Goal: Transaction & Acquisition: Purchase product/service

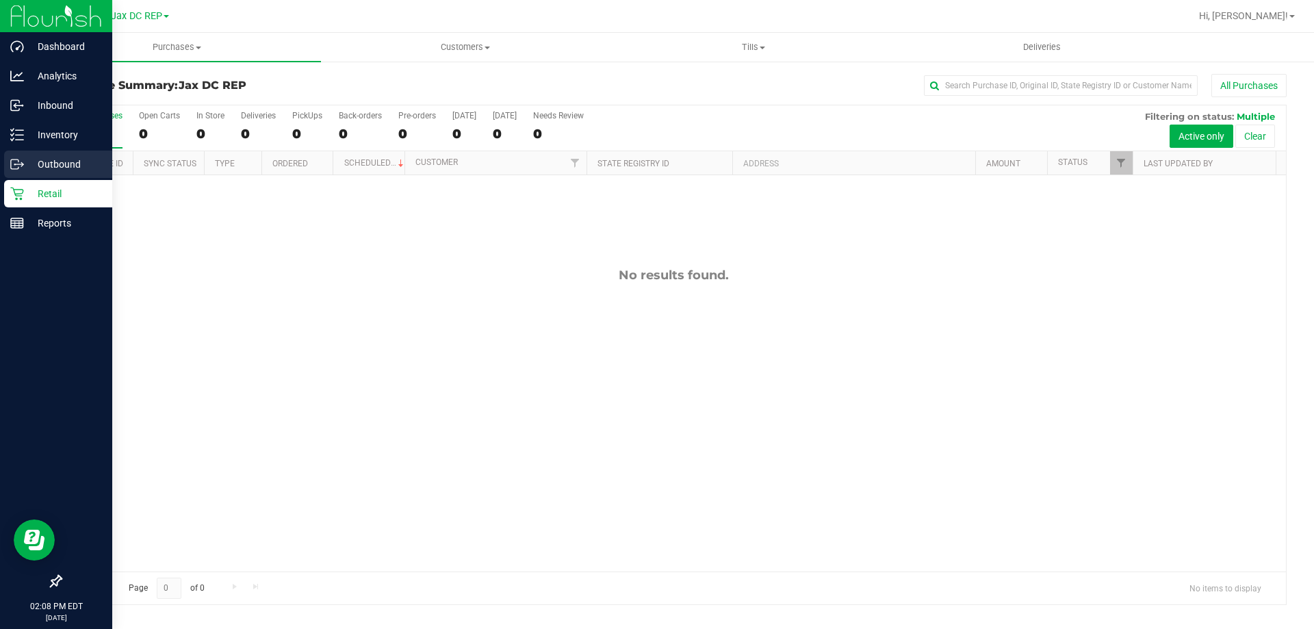
click at [17, 170] on icon at bounding box center [17, 164] width 14 height 14
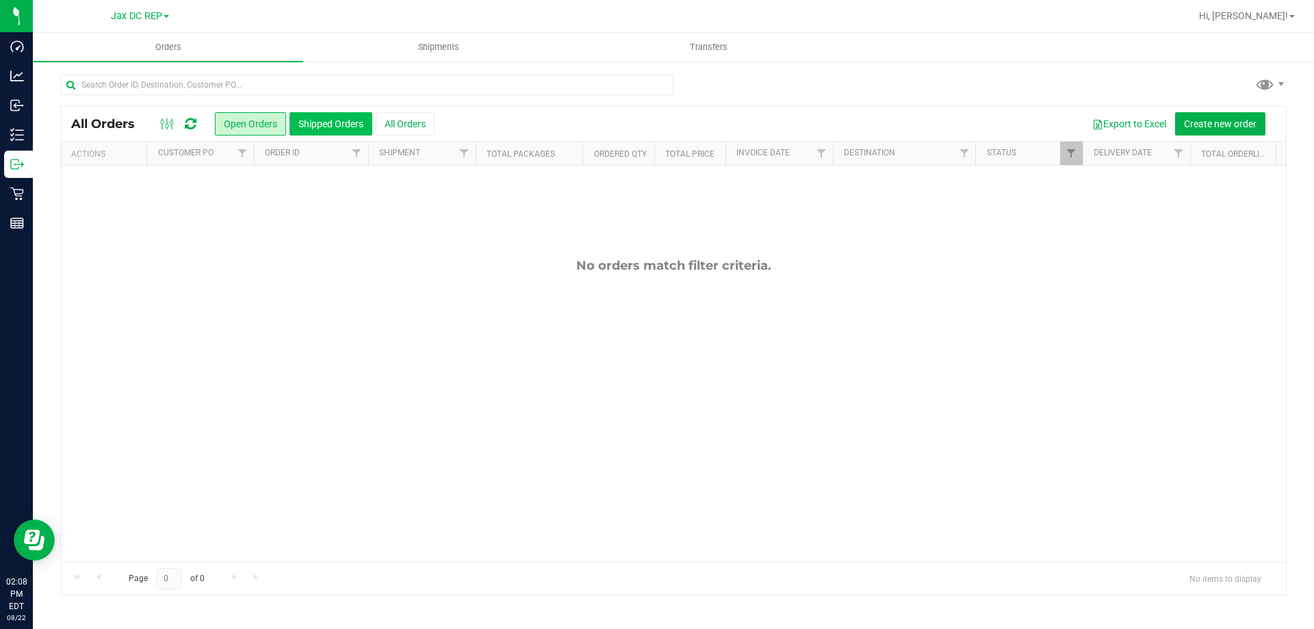
click at [323, 116] on button "Shipped Orders" at bounding box center [330, 123] width 83 height 23
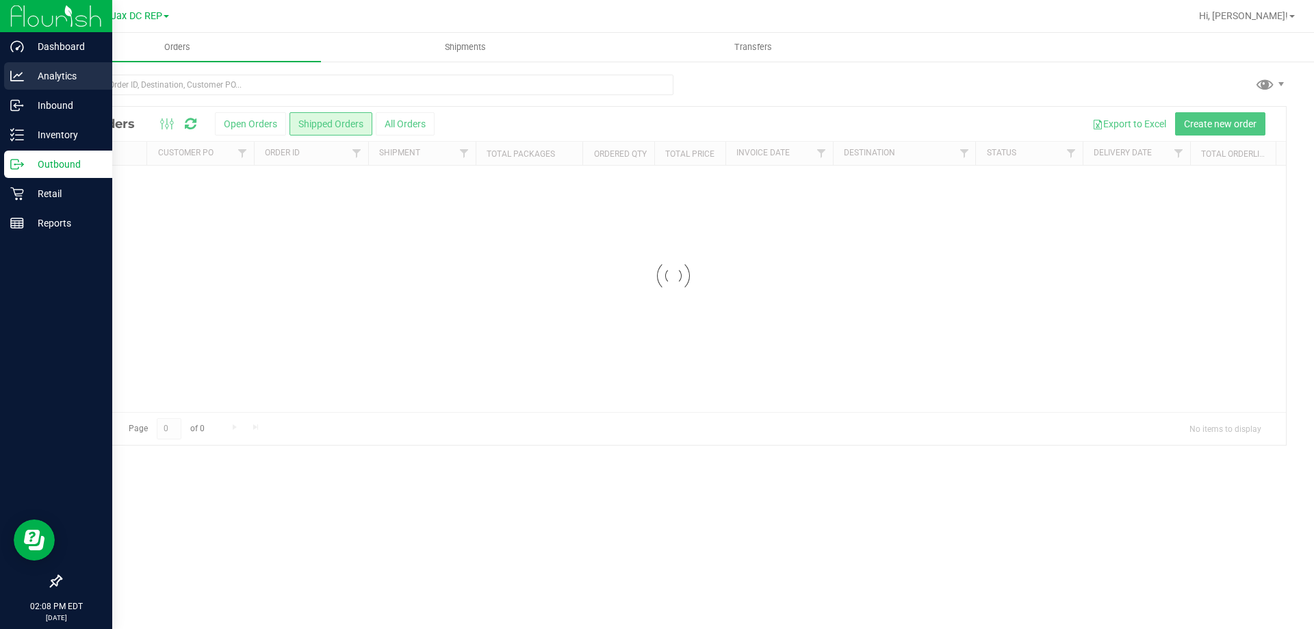
click at [18, 71] on icon at bounding box center [17, 76] width 14 height 14
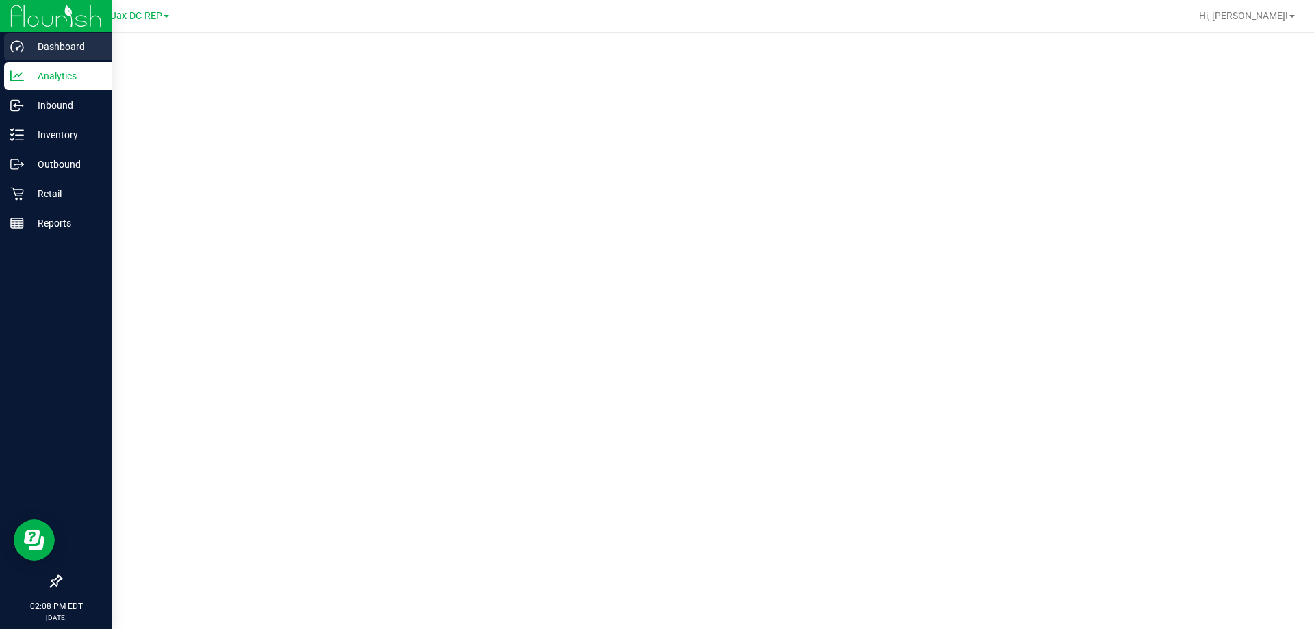
click at [43, 42] on p "Dashboard" at bounding box center [65, 46] width 82 height 16
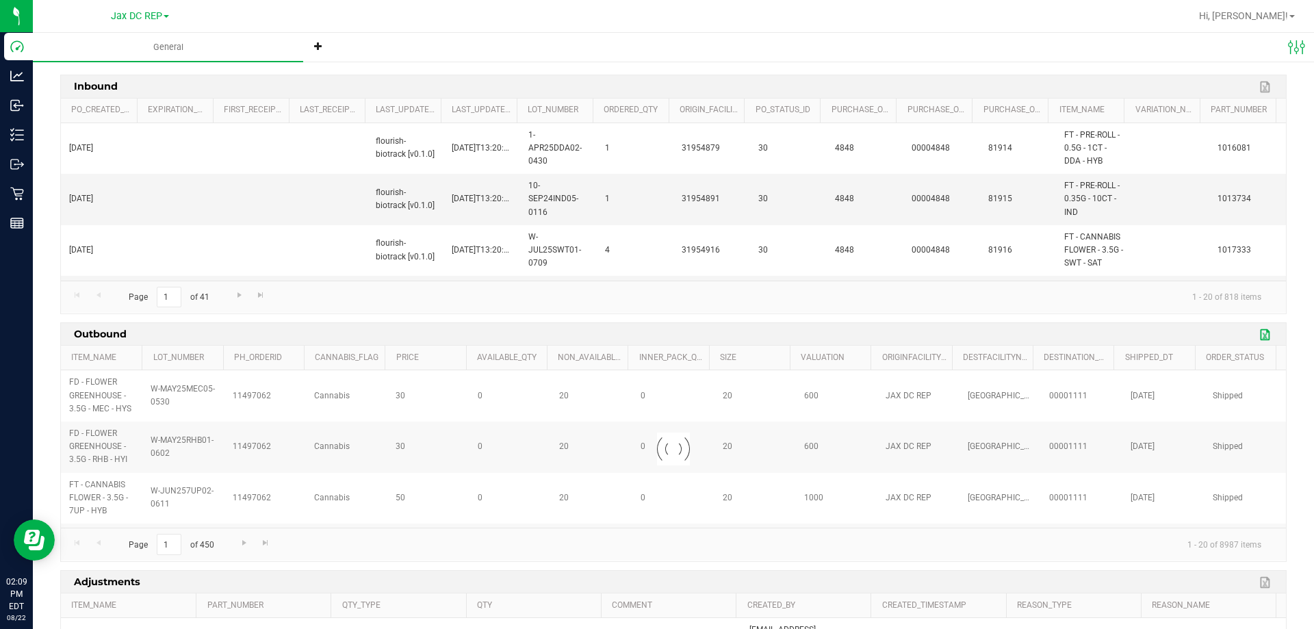
click at [1258, 336] on link "Export to Excel" at bounding box center [1265, 335] width 21 height 18
click at [1255, 333] on link "Export to Excel" at bounding box center [1265, 335] width 21 height 18
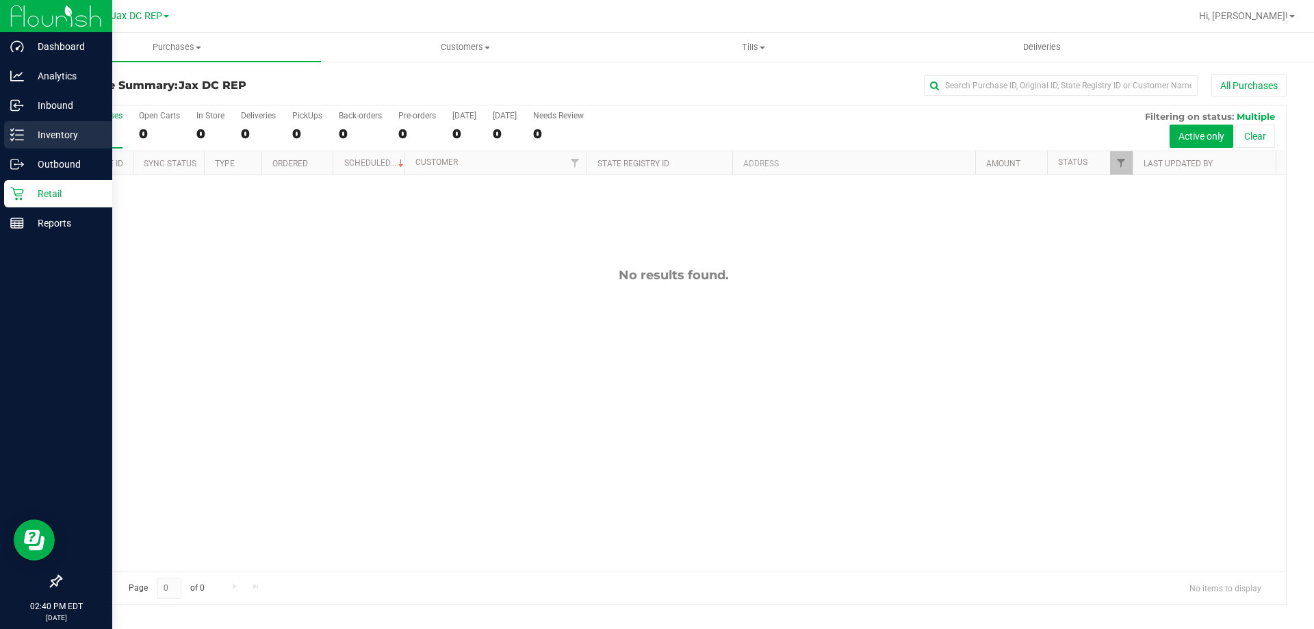
click at [31, 132] on p "Inventory" at bounding box center [65, 135] width 82 height 16
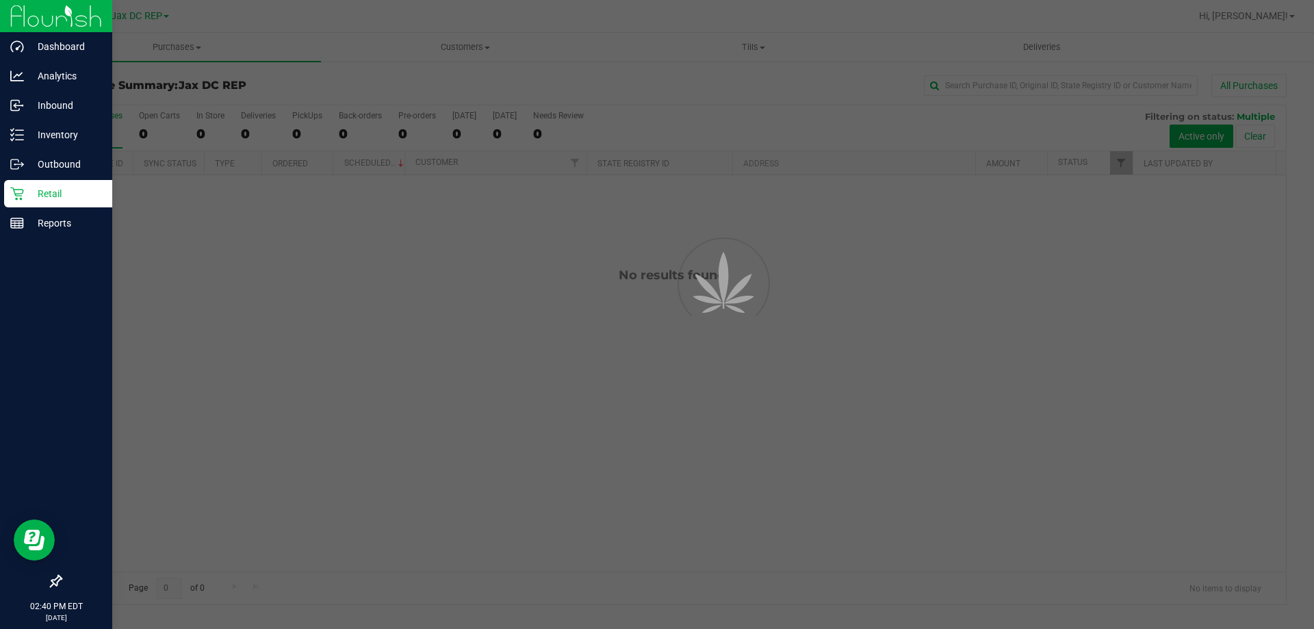
click at [25, 200] on p "Retail" at bounding box center [65, 193] width 82 height 16
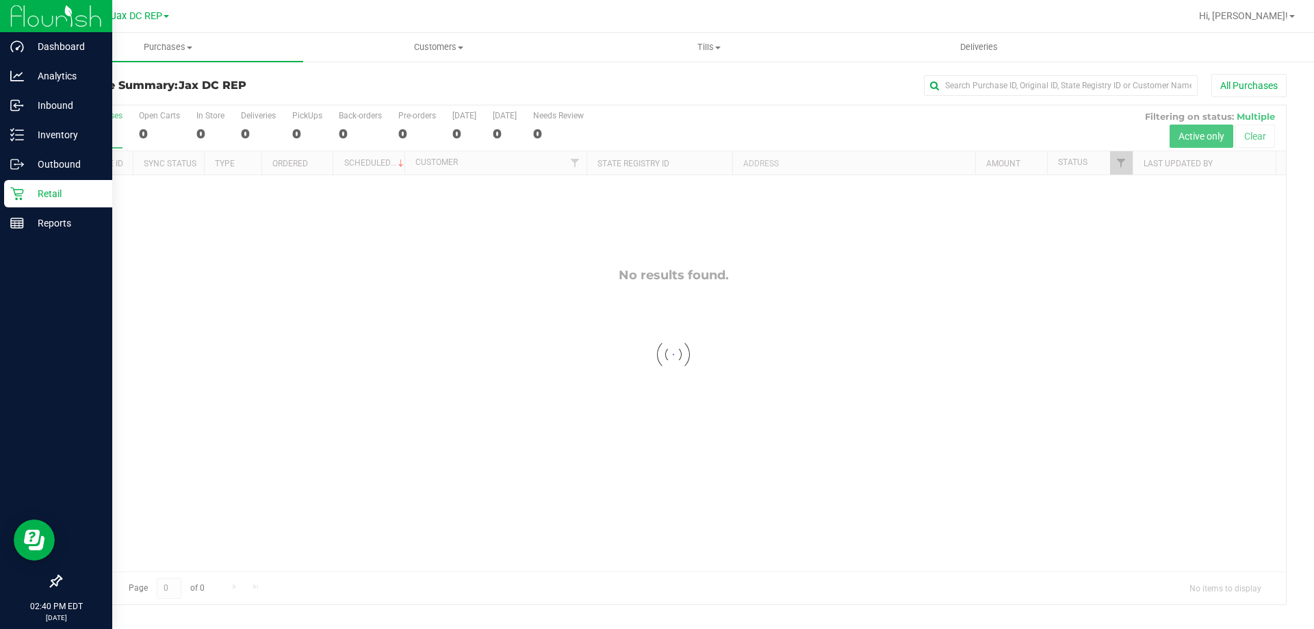
click at [35, 198] on p "Retail" at bounding box center [65, 193] width 82 height 16
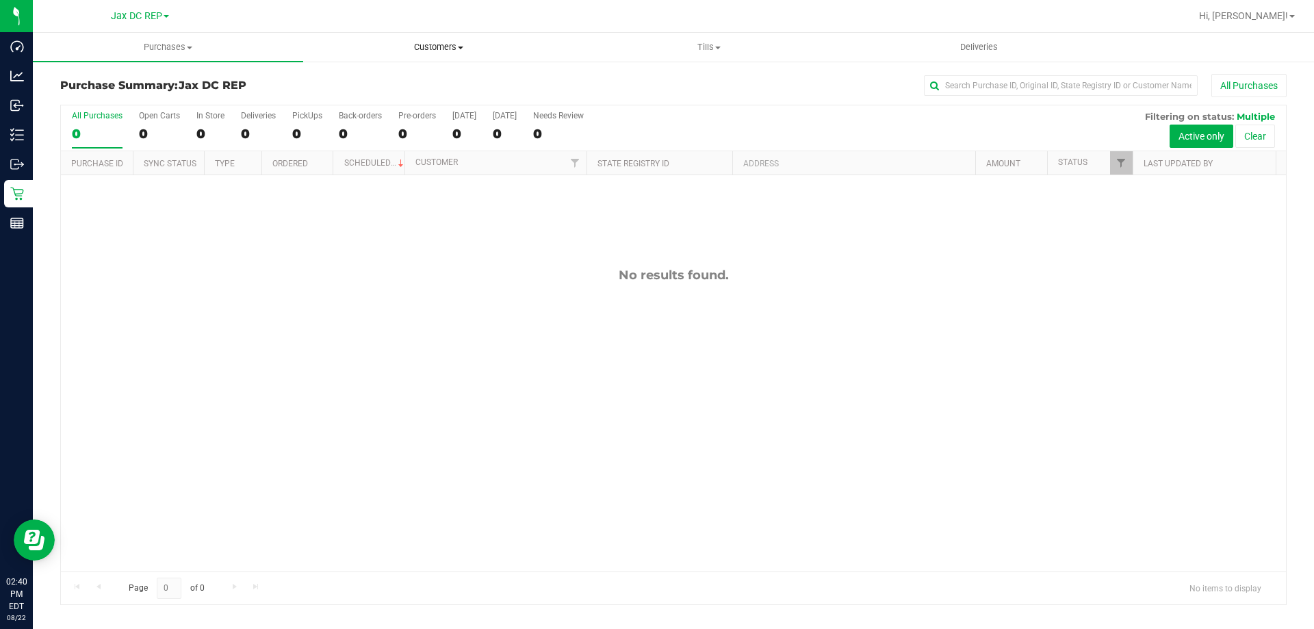
click at [453, 48] on span "Customers" at bounding box center [438, 47] width 269 height 12
click at [381, 75] on li "All customers" at bounding box center [438, 83] width 270 height 16
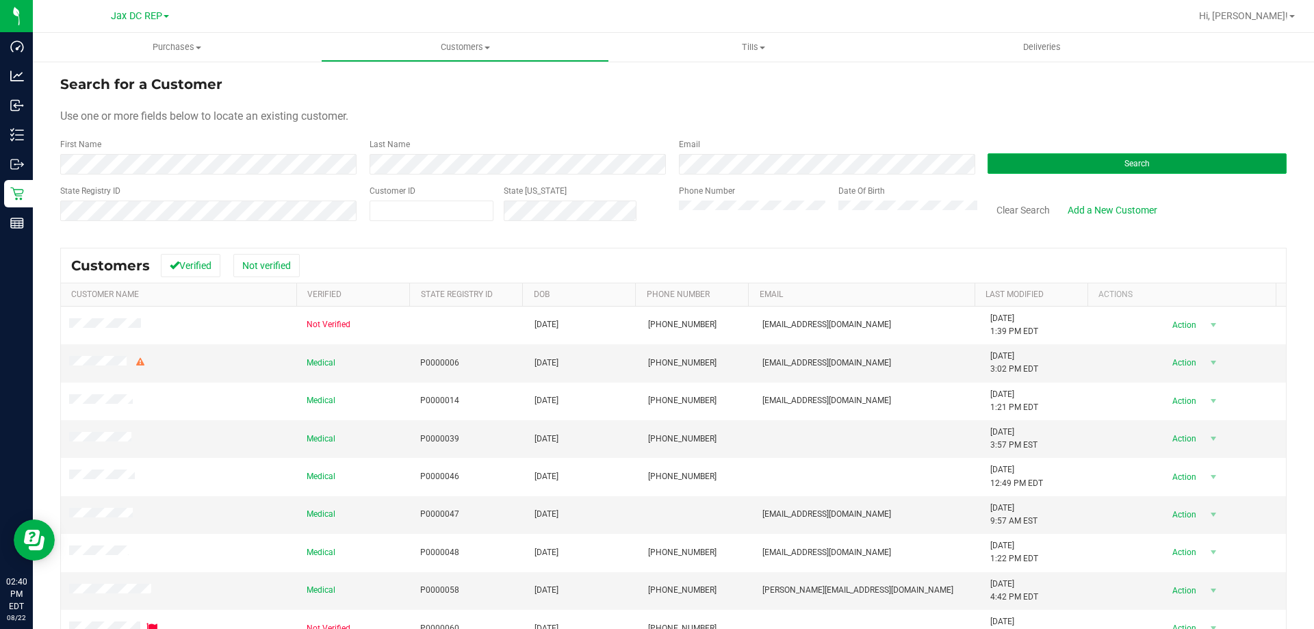
click at [1033, 156] on button "Search" at bounding box center [1136, 163] width 299 height 21
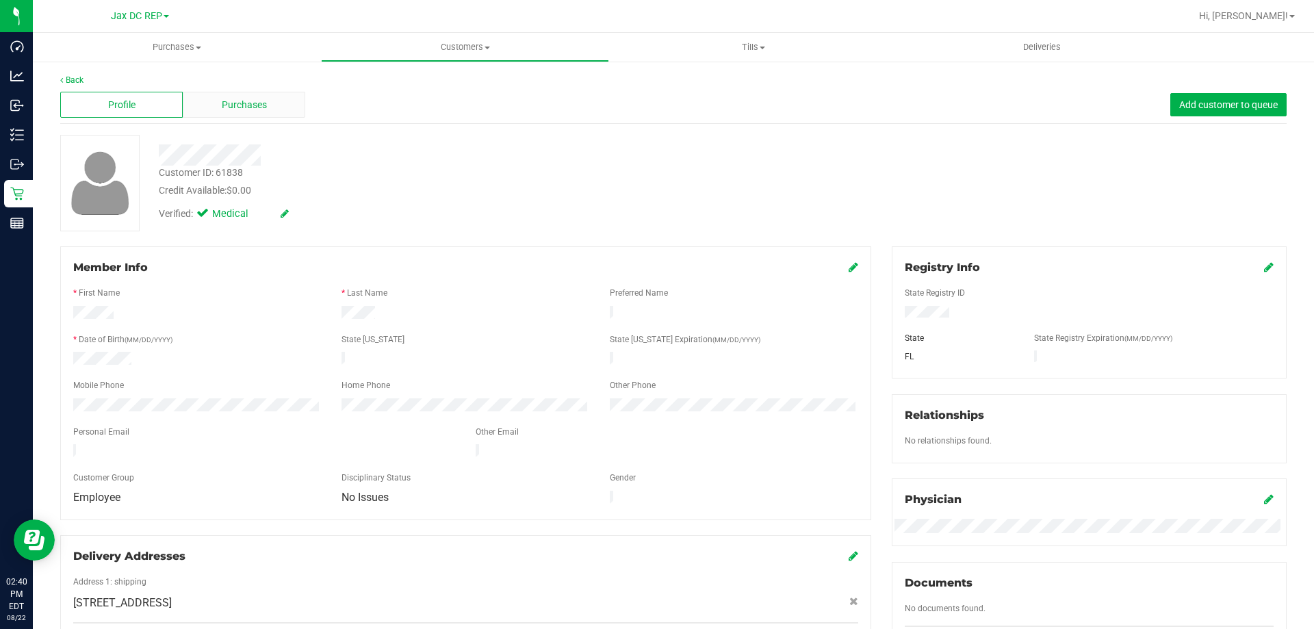
click at [231, 101] on span "Purchases" at bounding box center [244, 105] width 45 height 14
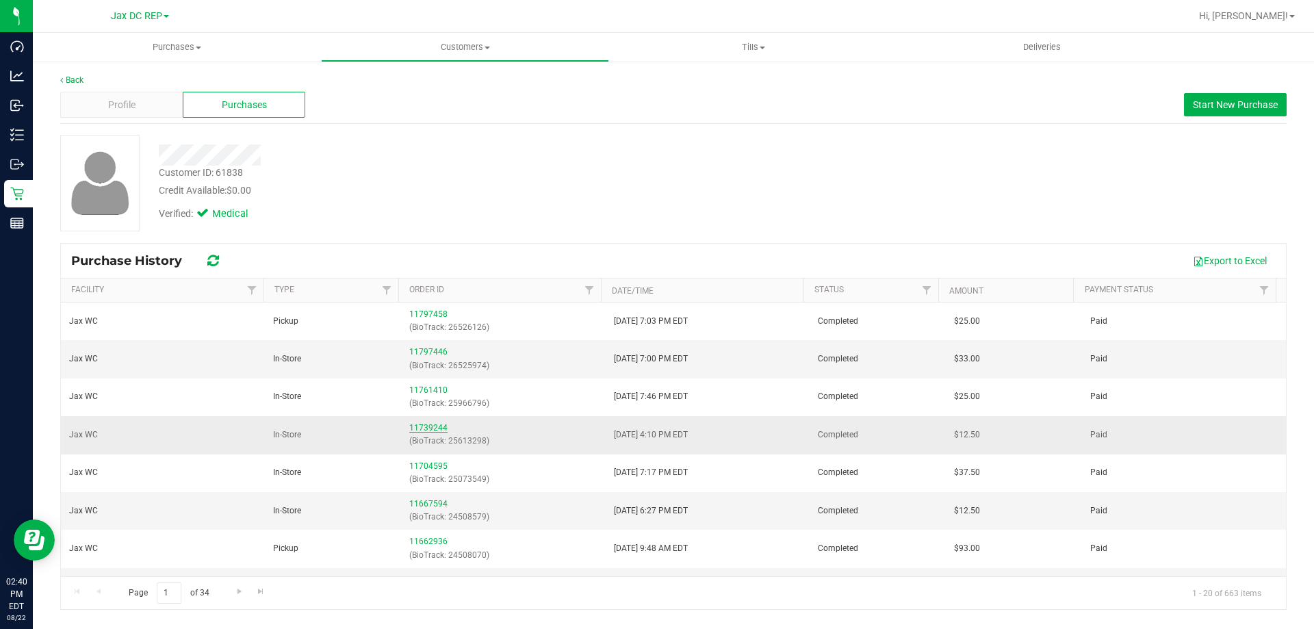
click at [430, 424] on link "11739244" at bounding box center [428, 428] width 38 height 10
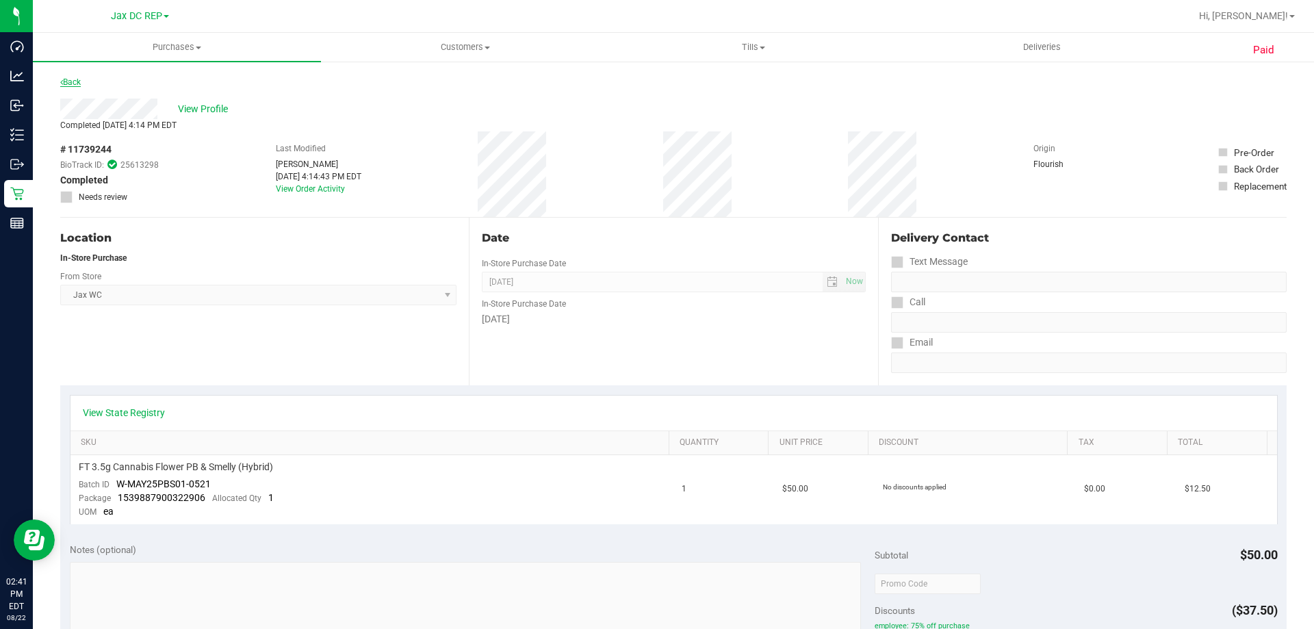
click at [68, 81] on link "Back" at bounding box center [70, 82] width 21 height 10
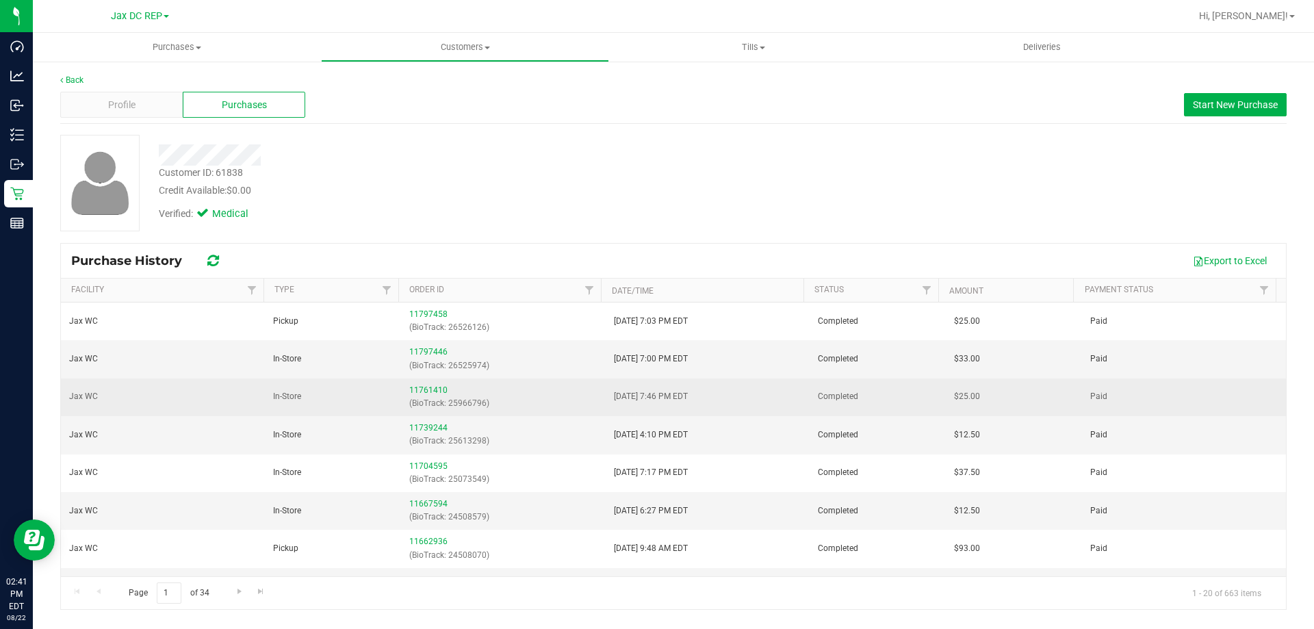
click at [288, 395] on span "In-Store" at bounding box center [287, 396] width 28 height 13
click at [421, 389] on link "11761410" at bounding box center [428, 390] width 38 height 10
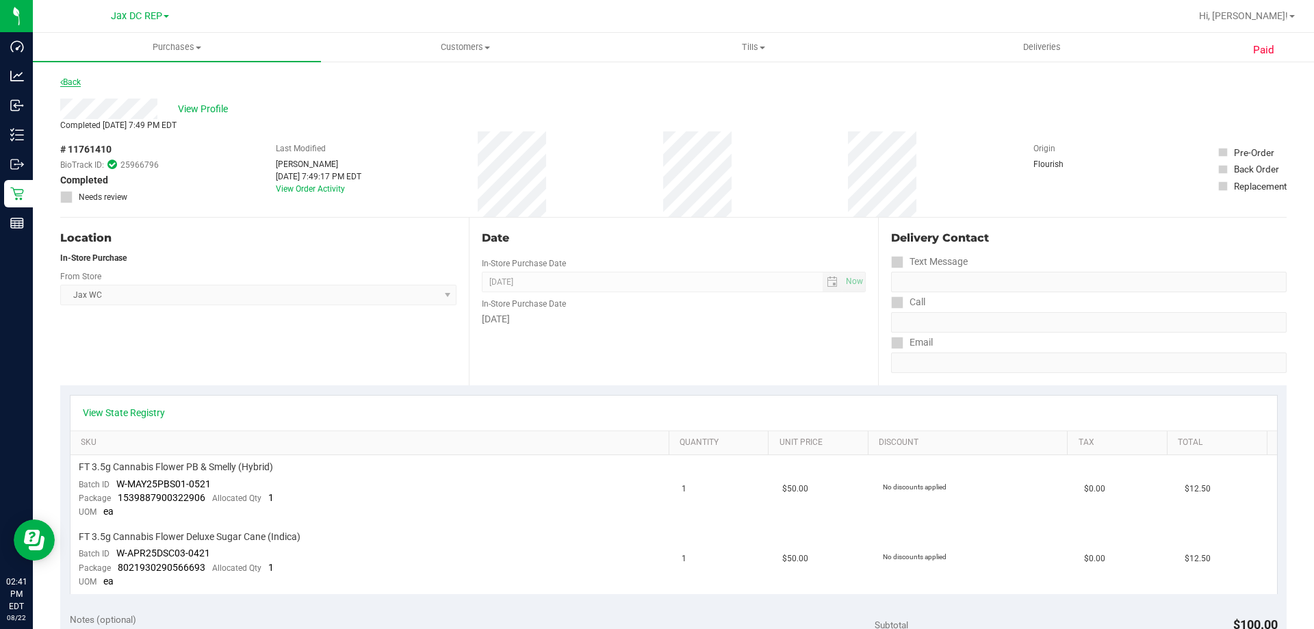
click at [70, 79] on link "Back" at bounding box center [70, 82] width 21 height 10
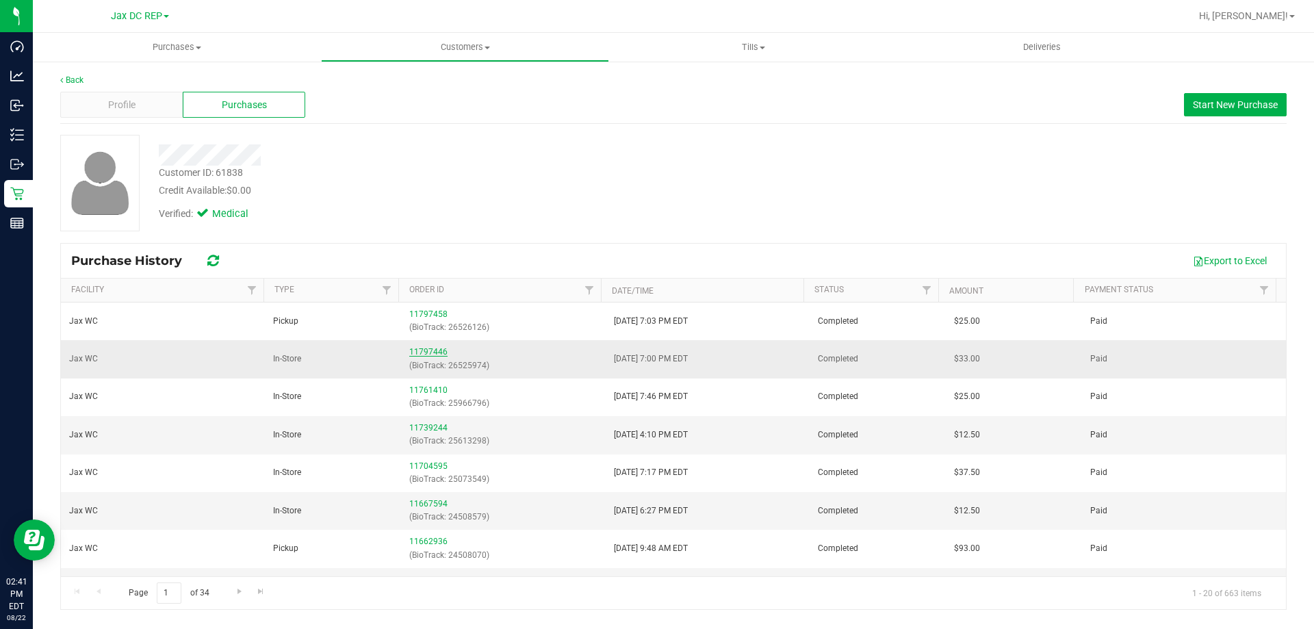
click at [413, 350] on link "11797446" at bounding box center [428, 352] width 38 height 10
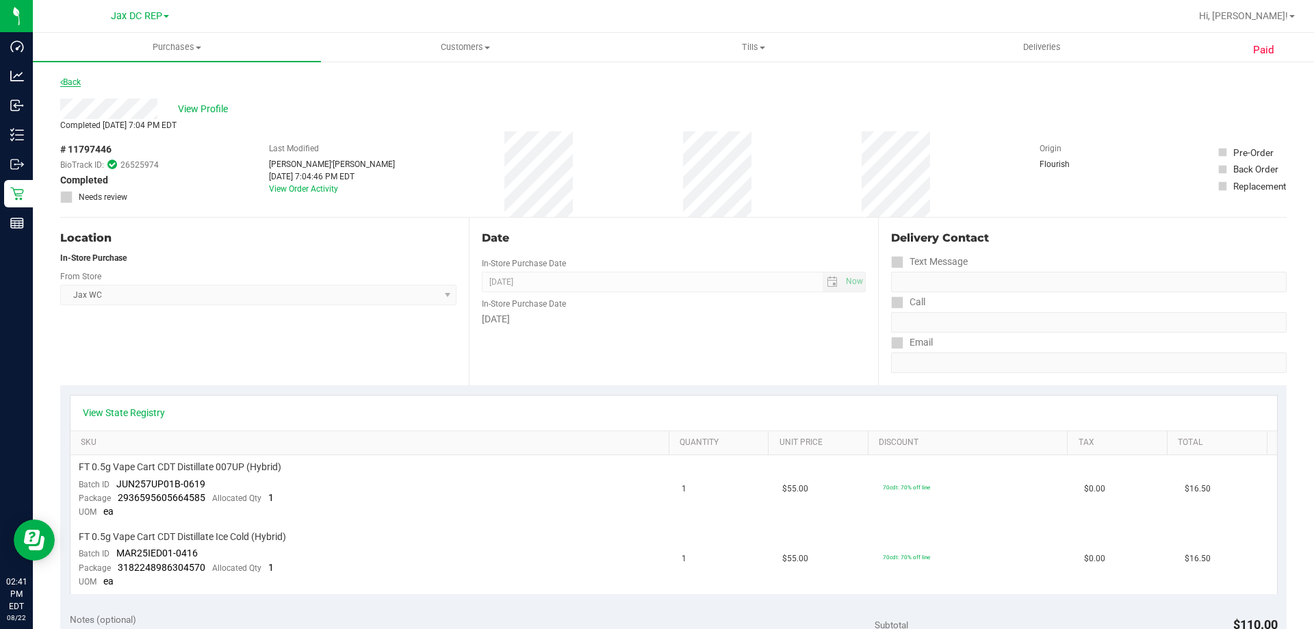
click at [76, 82] on link "Back" at bounding box center [70, 82] width 21 height 10
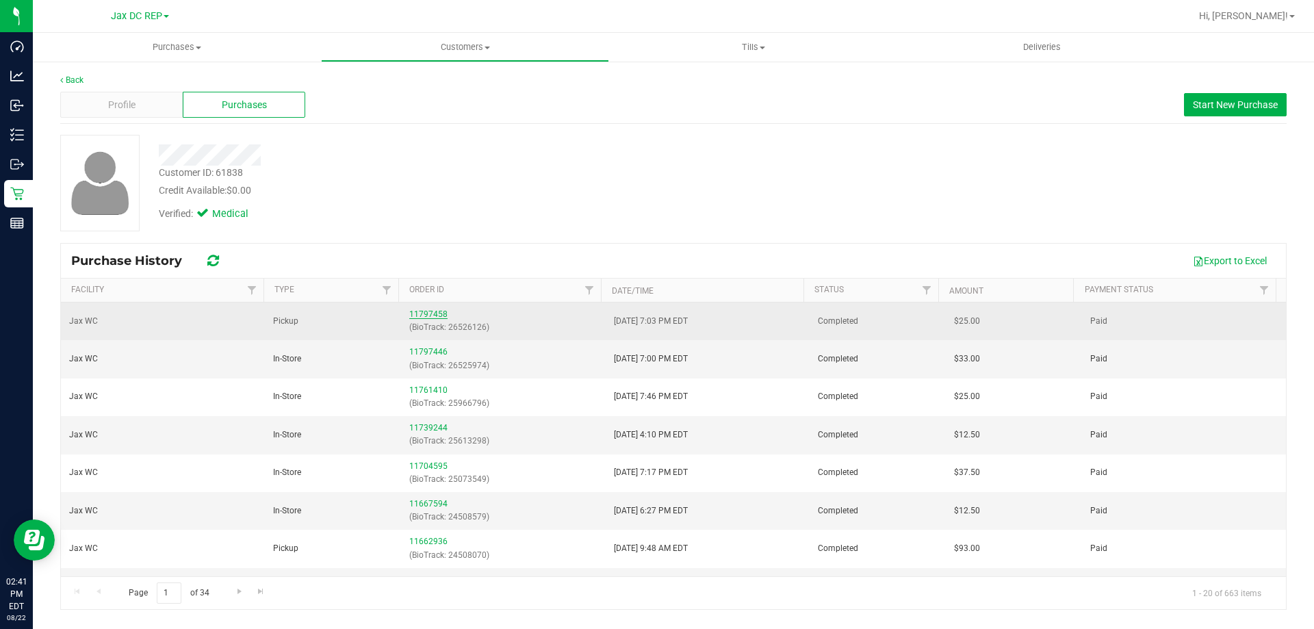
click at [421, 312] on link "11797458" at bounding box center [428, 314] width 38 height 10
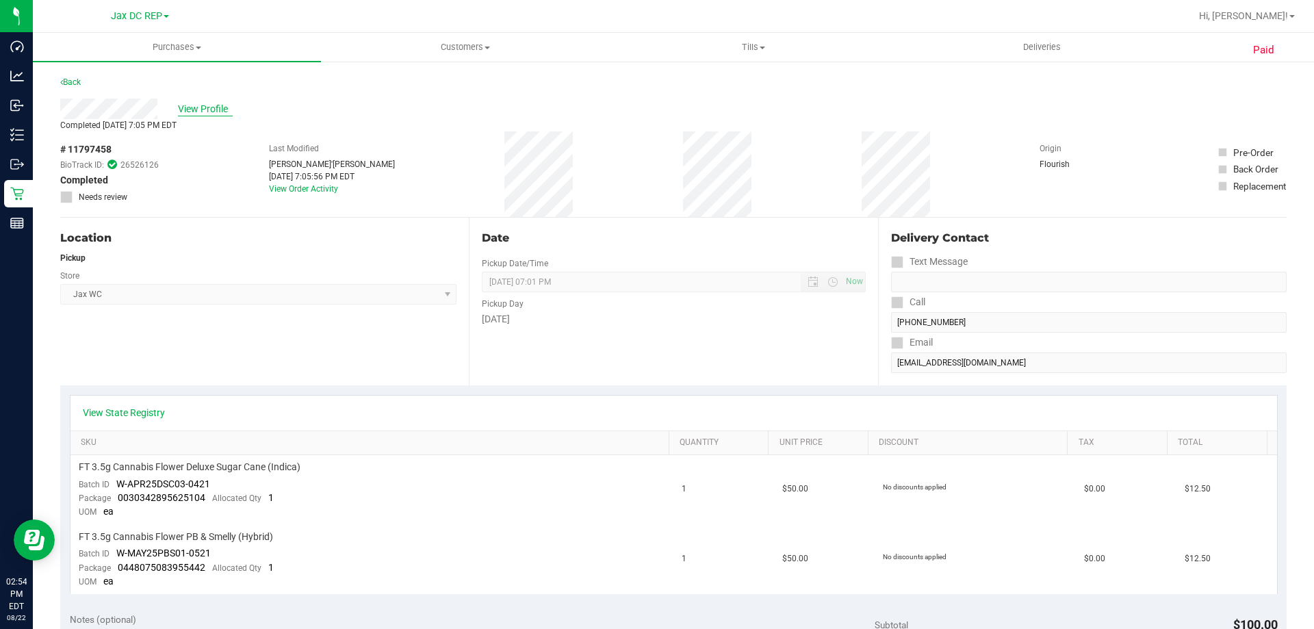
click at [206, 109] on span "View Profile" at bounding box center [205, 109] width 55 height 14
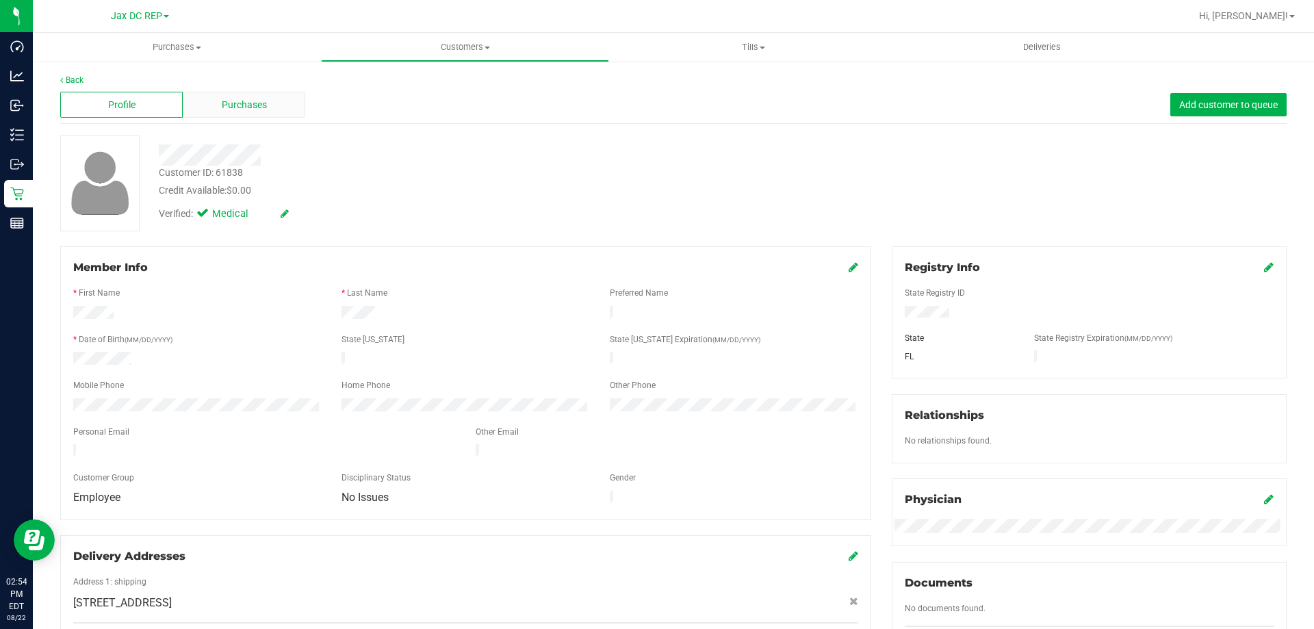
click at [242, 100] on span "Purchases" at bounding box center [244, 105] width 45 height 14
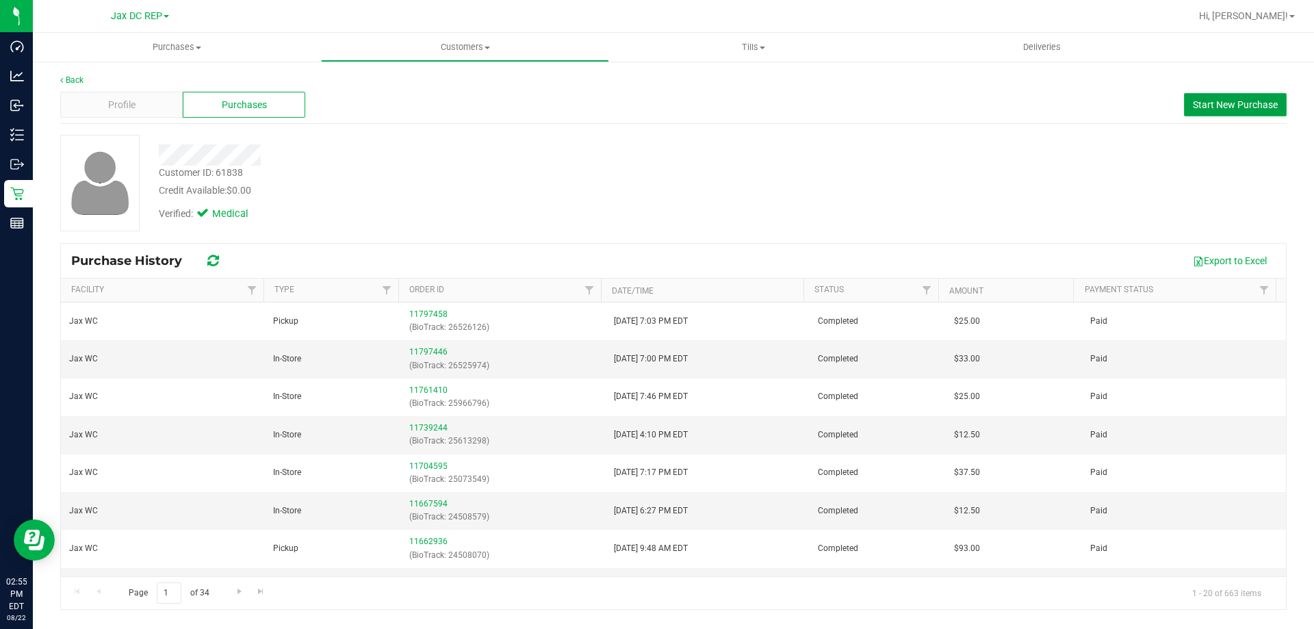
click at [1219, 101] on span "Start New Purchase" at bounding box center [1235, 104] width 85 height 11
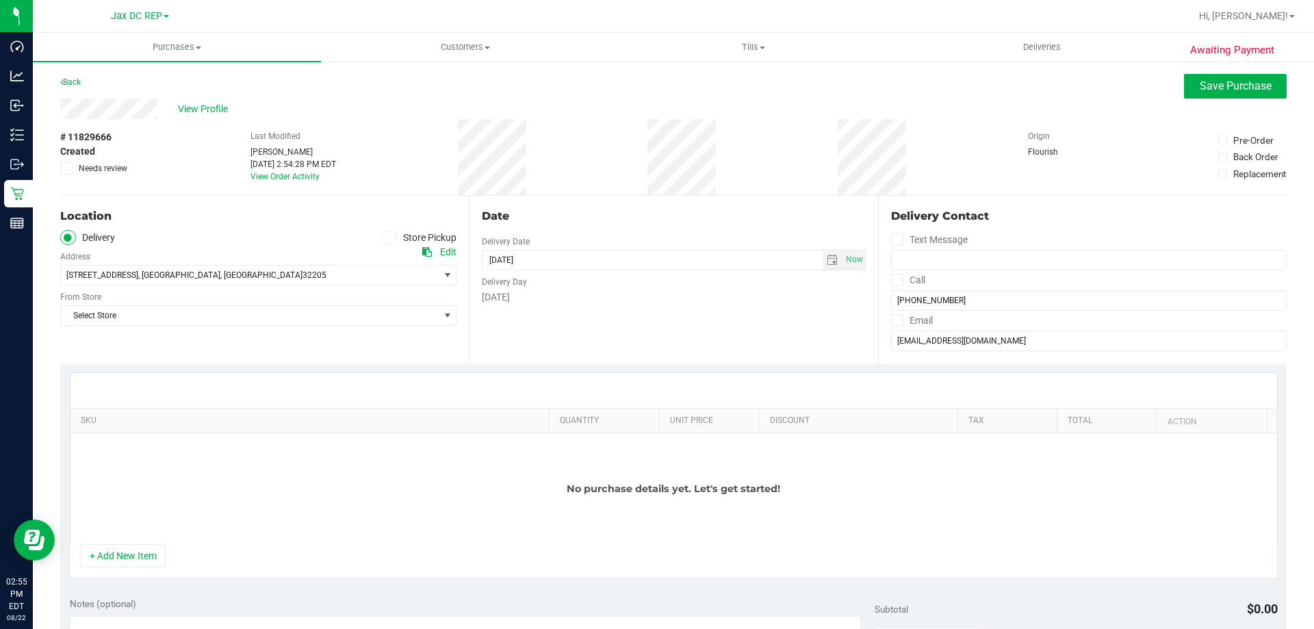
click at [164, 302] on div "Select Store Select Store Bonita Springs WC Boynton Beach WC Bradenton WC Brand…" at bounding box center [258, 305] width 396 height 40
click at [163, 305] on span "Select Store" at bounding box center [258, 315] width 396 height 21
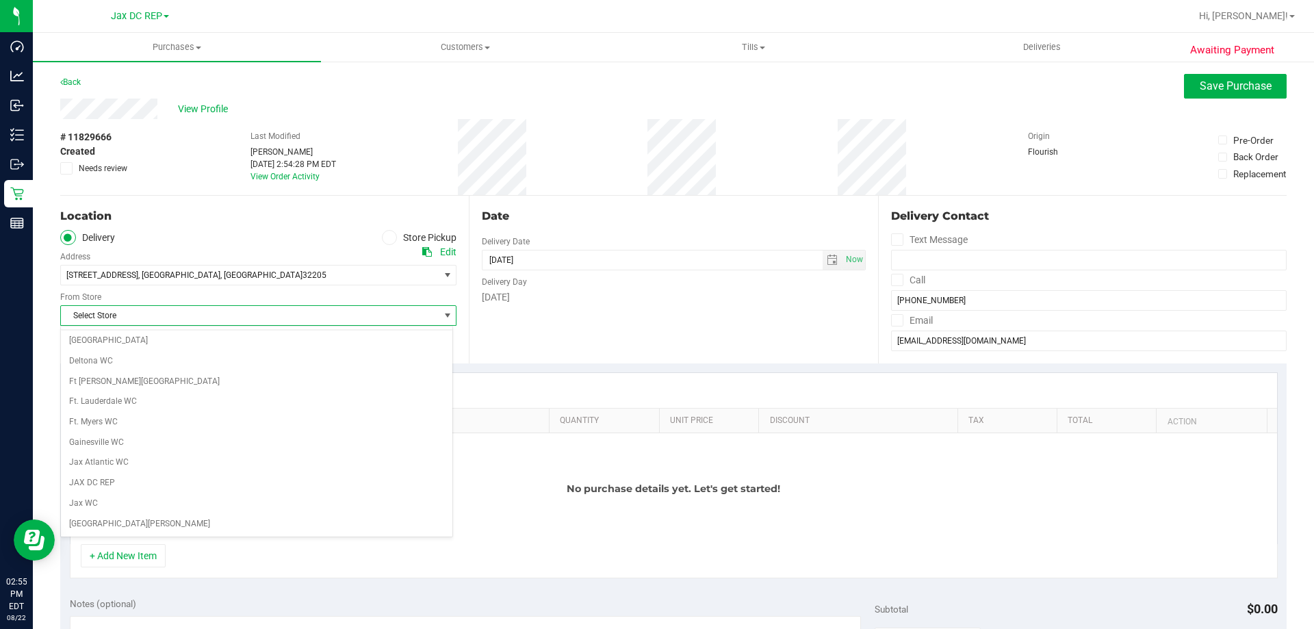
scroll to position [182, 0]
click at [79, 499] on li "Jax WC" at bounding box center [256, 503] width 391 height 21
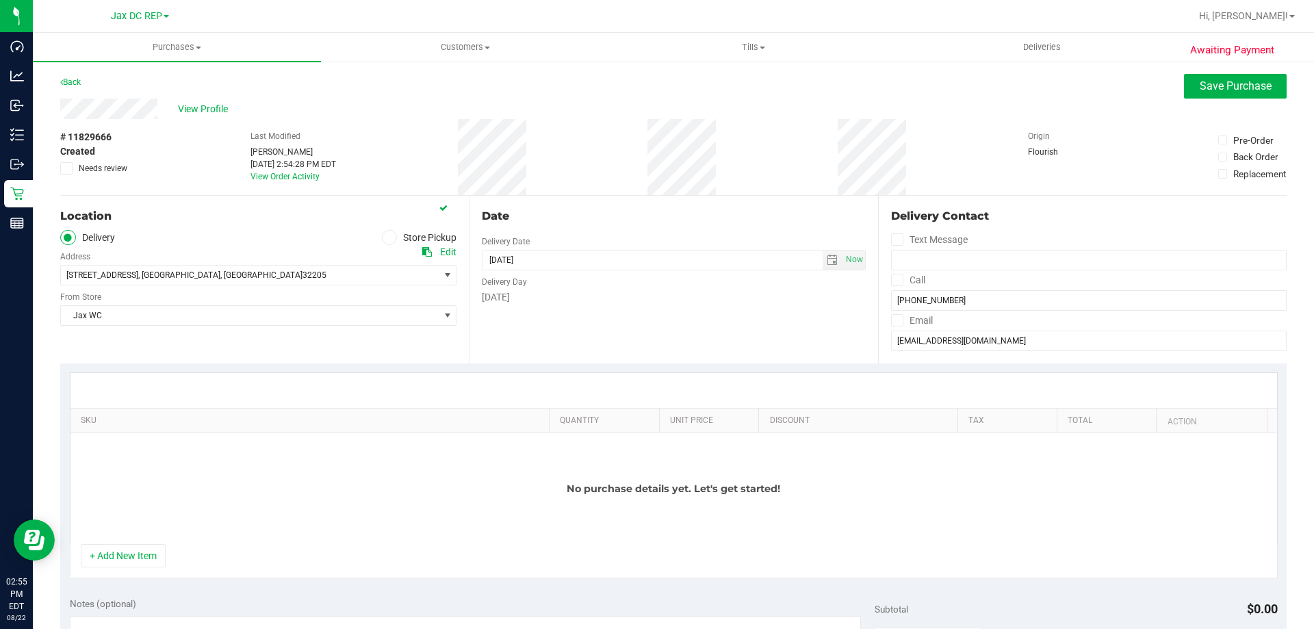
click at [389, 235] on span at bounding box center [390, 238] width 16 height 16
click at [0, 0] on input "Store Pickup" at bounding box center [0, 0] width 0 height 0
click at [827, 259] on span "Open the time view" at bounding box center [832, 260] width 11 height 11
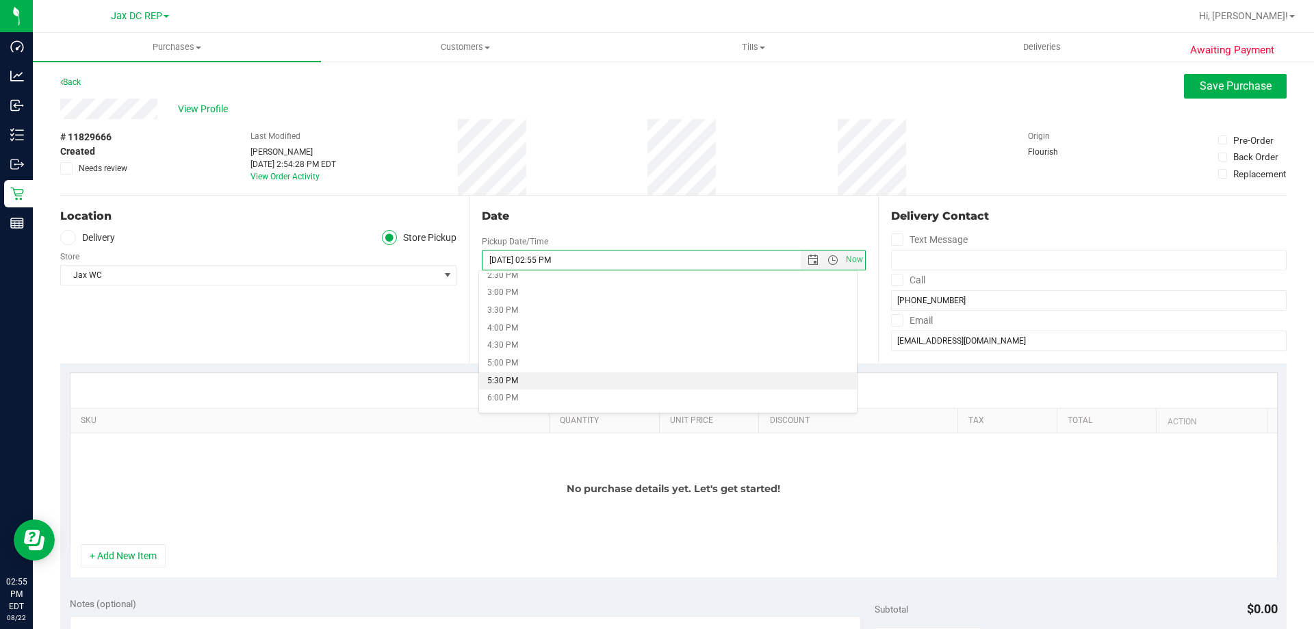
scroll to position [515, 0]
click at [507, 315] on li "3:30 PM" at bounding box center [667, 312] width 377 height 18
type input "08/22/2025 03:30 PM"
click at [340, 321] on div "Location Delivery Store Pickup Store Jax WC Select Store Bonita Springs WC Boyn…" at bounding box center [264, 280] width 408 height 168
click at [428, 493] on div "No purchase details yet. Let's get started!" at bounding box center [673, 488] width 1206 height 111
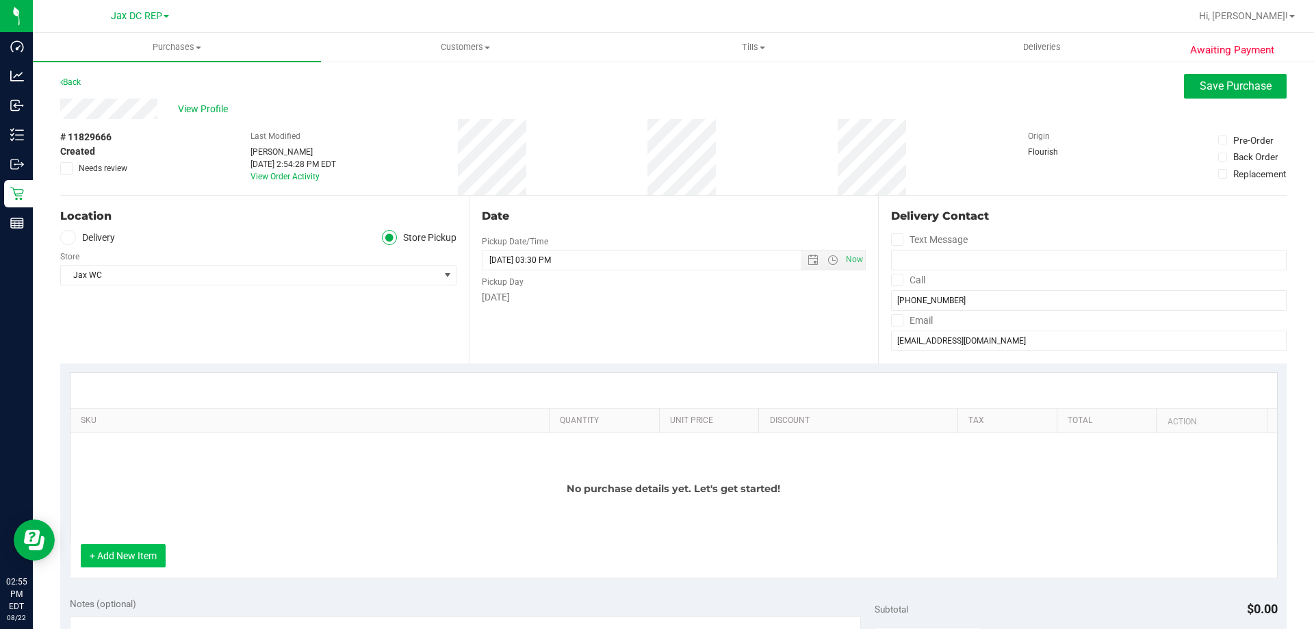
click at [103, 566] on button "+ Add New Item" at bounding box center [123, 555] width 85 height 23
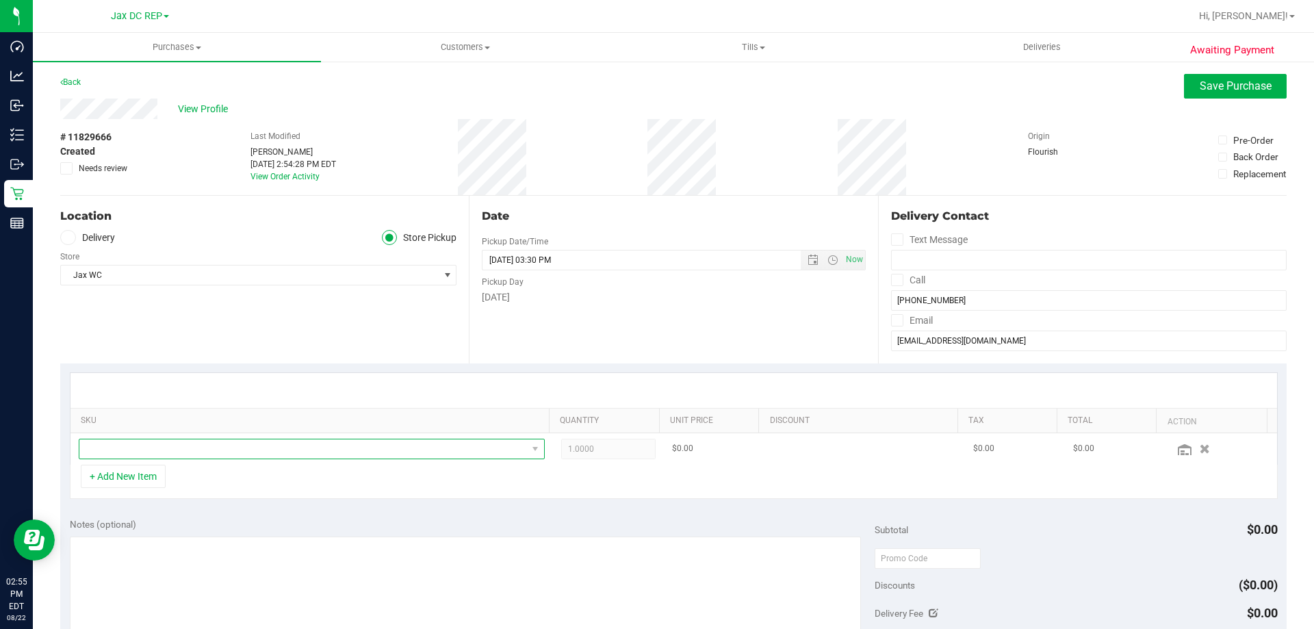
click at [139, 449] on span "NO DATA FOUND" at bounding box center [302, 448] width 447 height 19
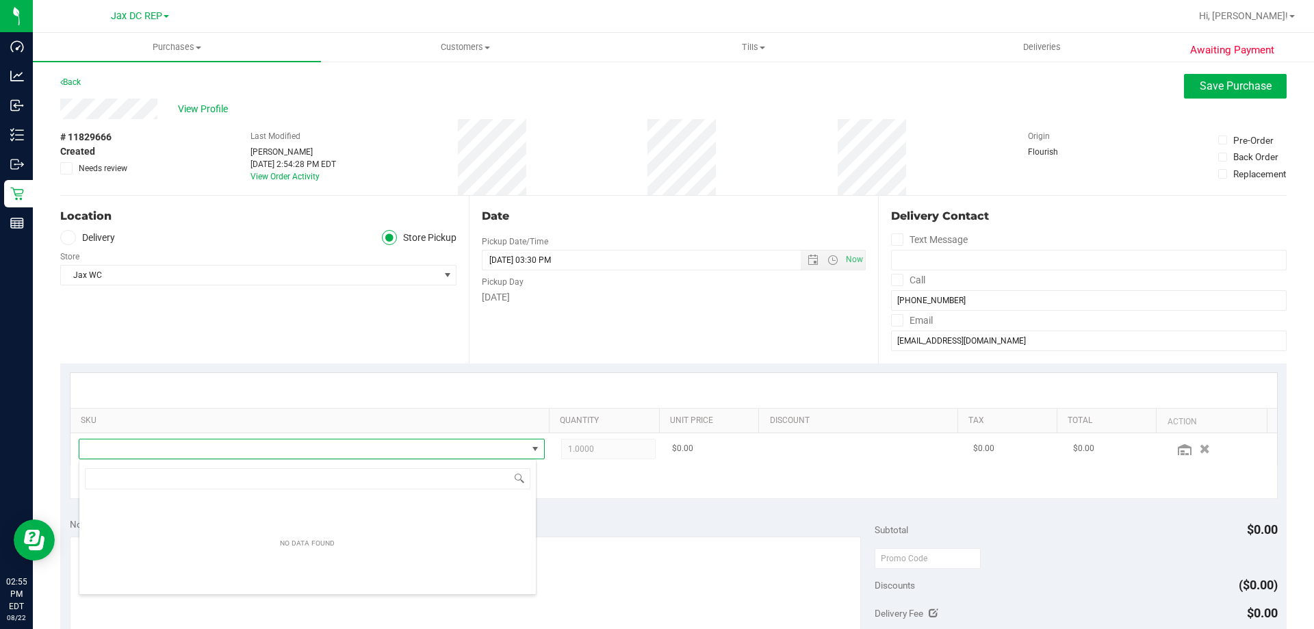
scroll to position [21, 454]
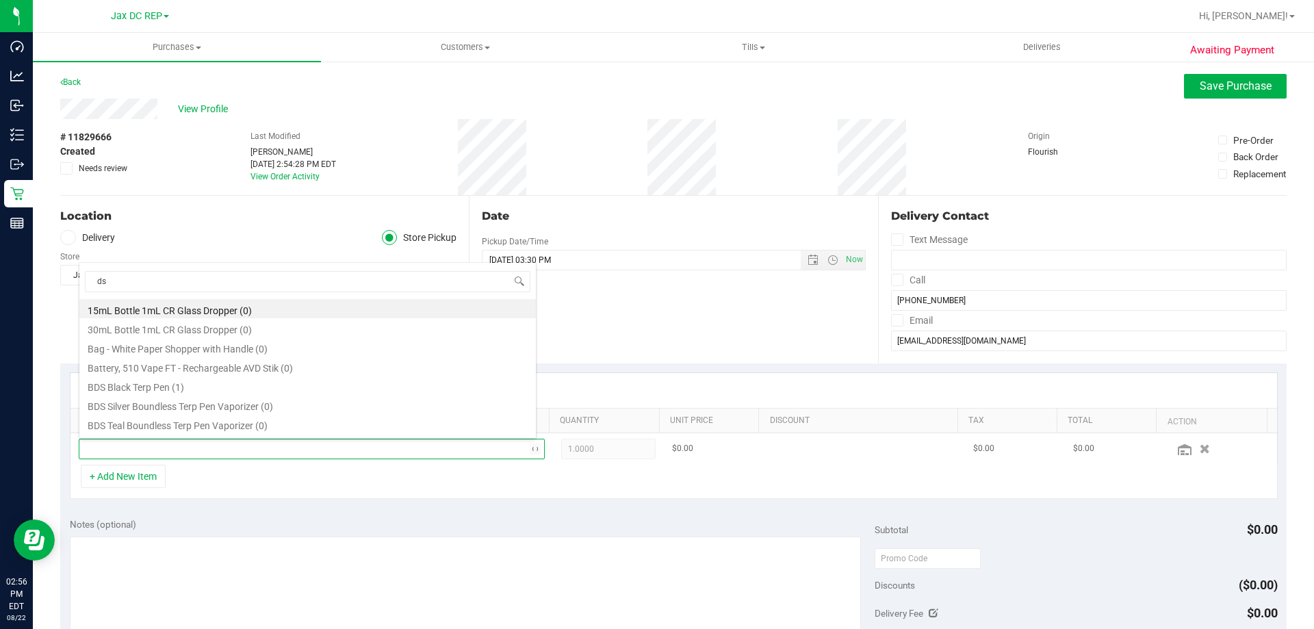
type input "dsc"
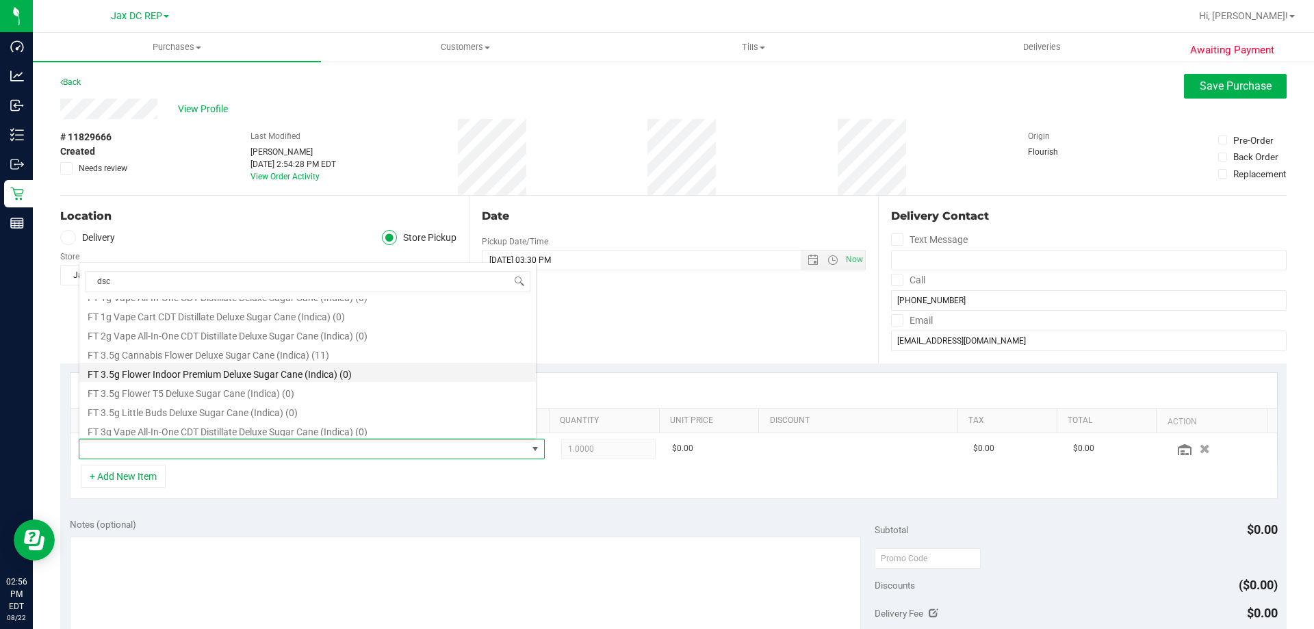
scroll to position [222, 0]
click at [174, 358] on li "FT 3.5g Cannabis Flower Deluxe Sugar Cane (Indica) (11)" at bounding box center [307, 355] width 456 height 19
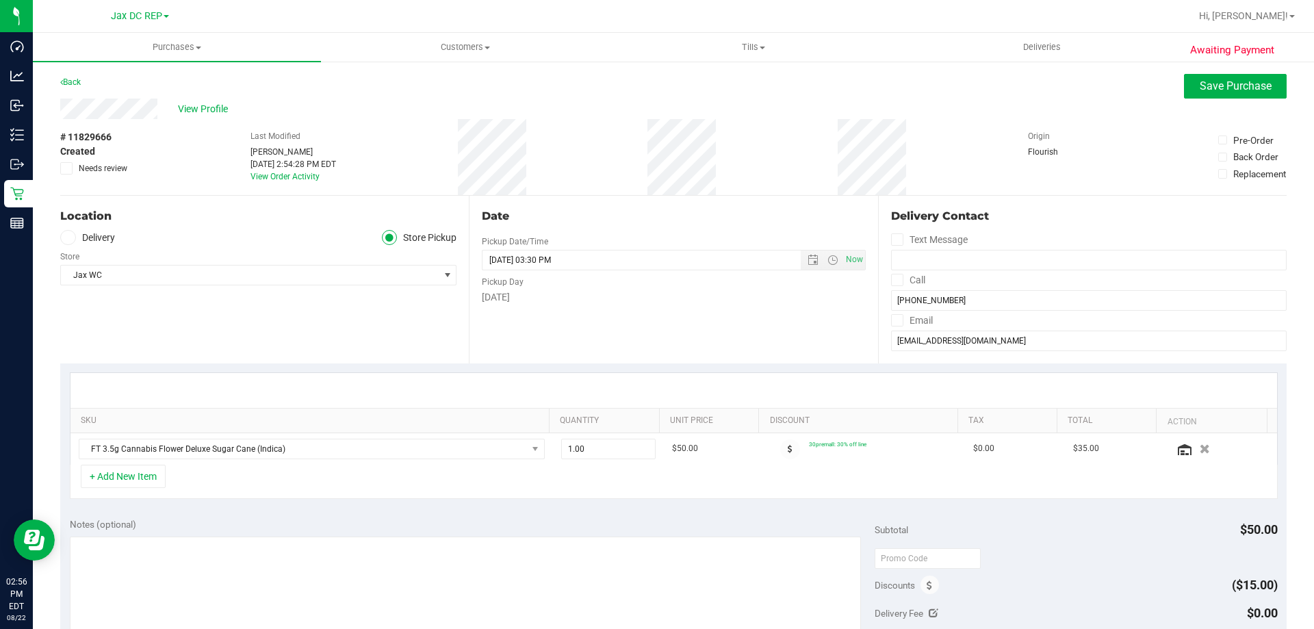
click at [265, 470] on div "+ Add New Item" at bounding box center [674, 482] width 1208 height 34
click at [135, 484] on button "+ Add New Item" at bounding box center [123, 476] width 85 height 23
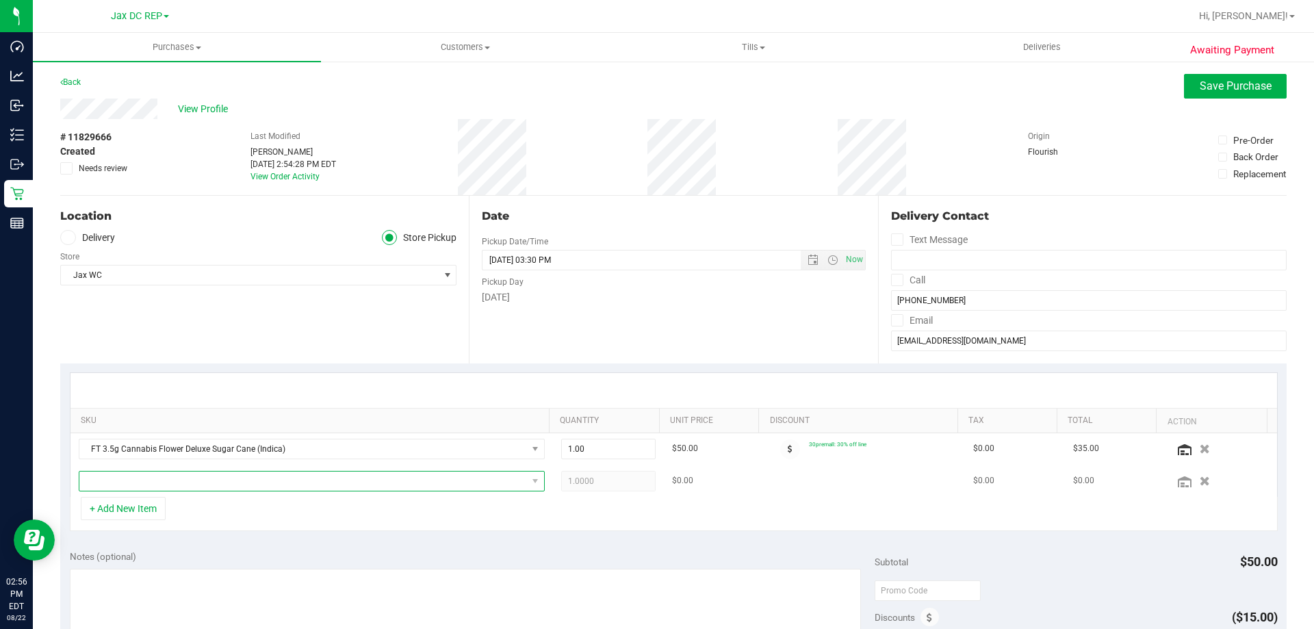
click at [229, 482] on span "NO DATA FOUND" at bounding box center [302, 480] width 447 height 19
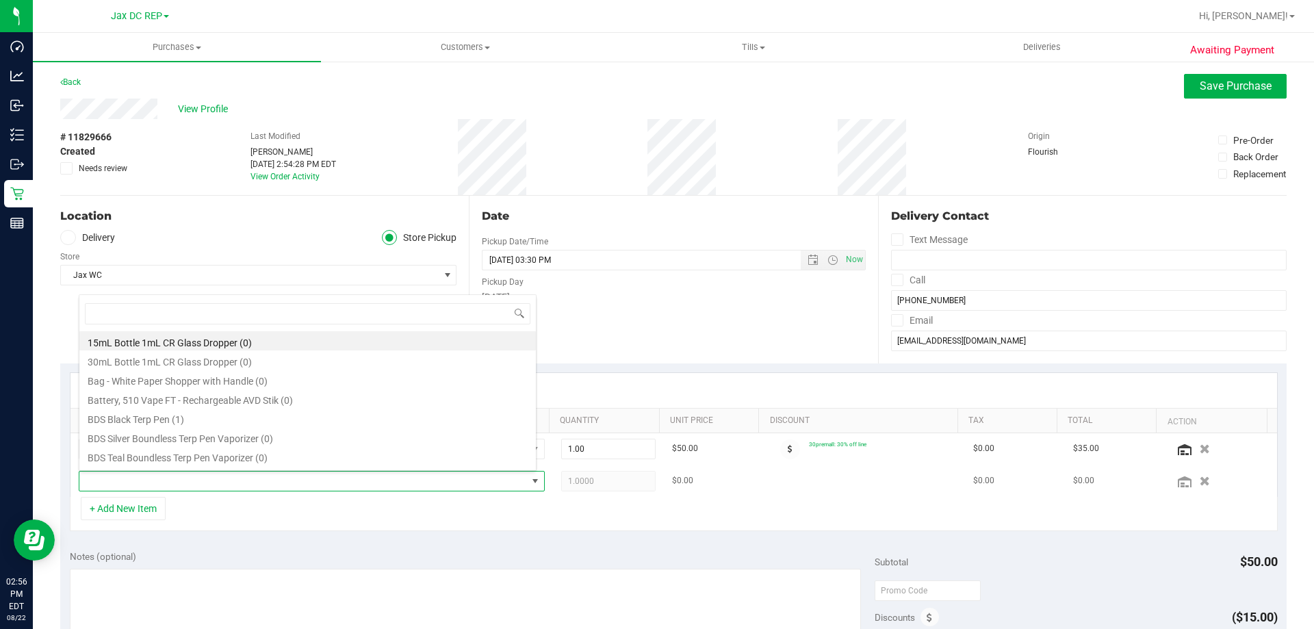
scroll to position [21, 454]
click at [151, 478] on span at bounding box center [302, 480] width 447 height 19
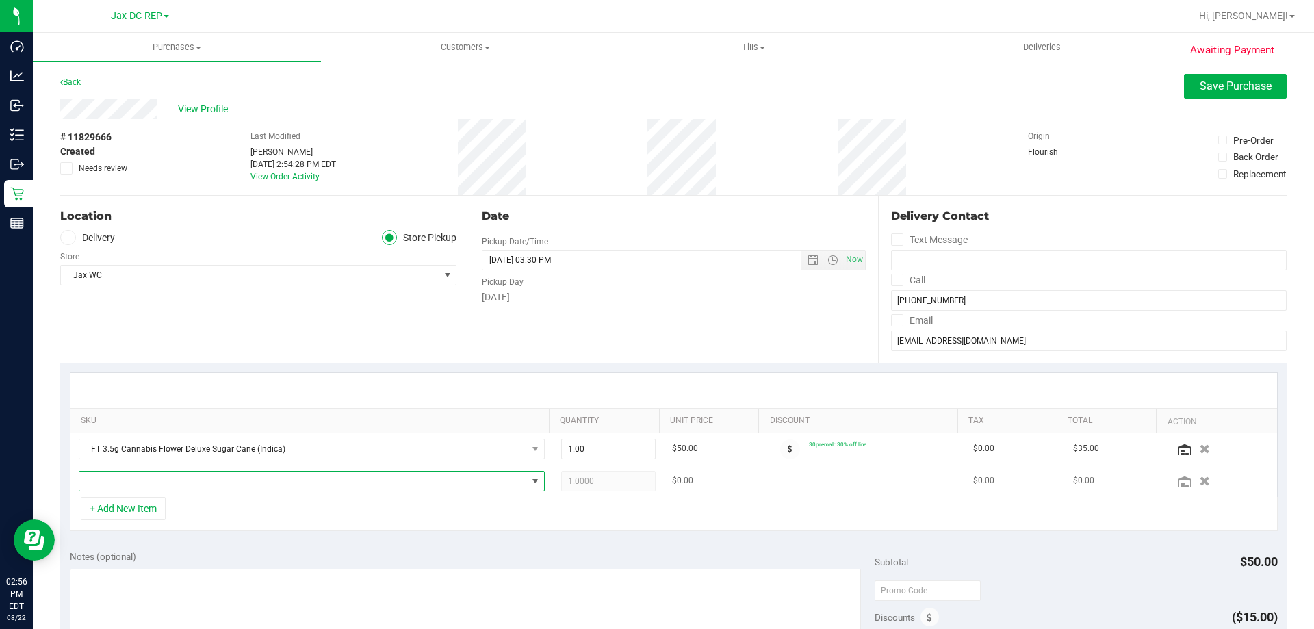
click at [151, 478] on span "NO DATA FOUND" at bounding box center [302, 480] width 447 height 19
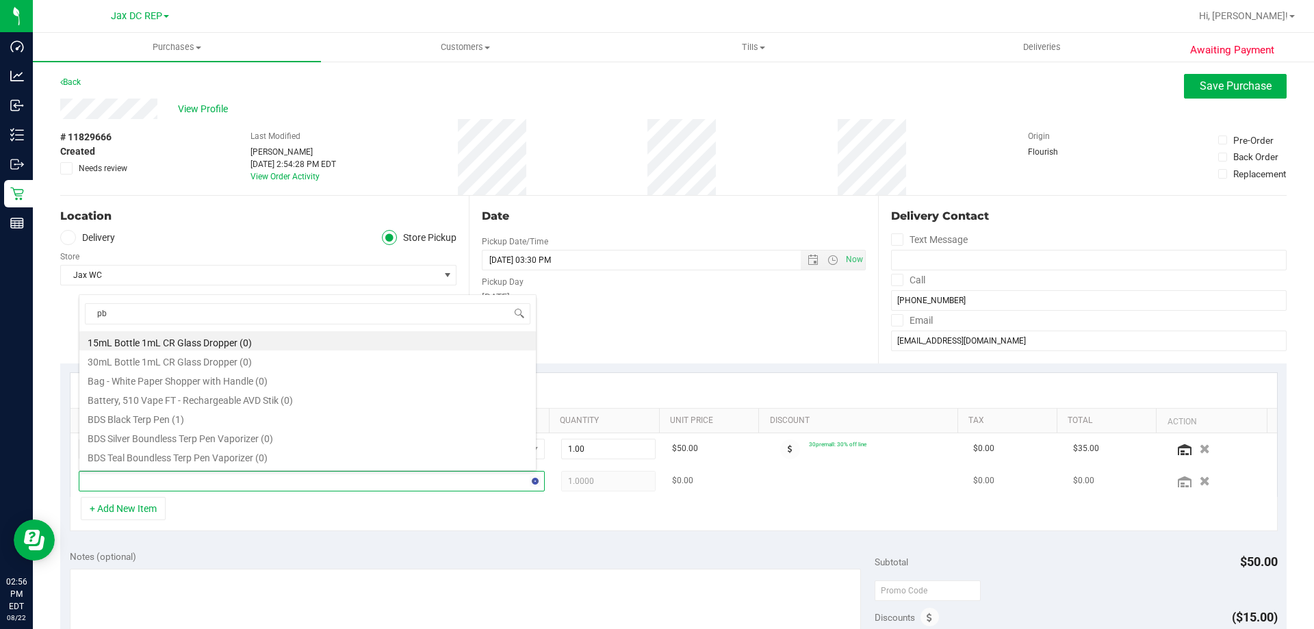
type input "pbs"
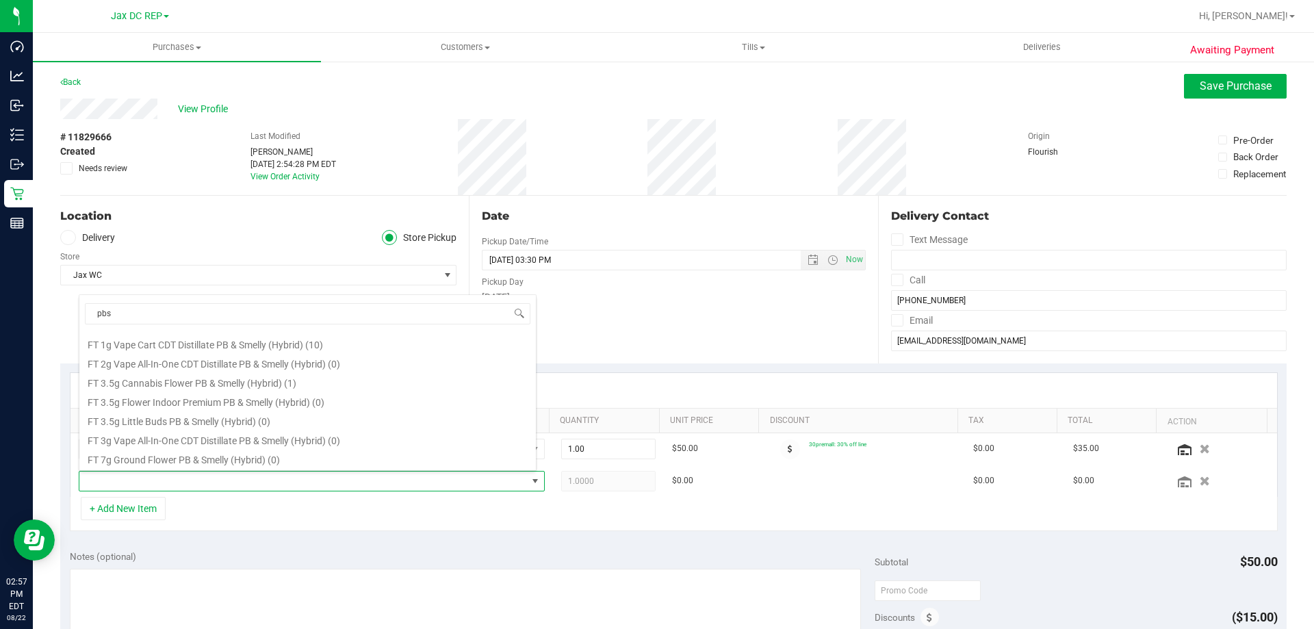
scroll to position [224, 0]
click at [172, 389] on li "FT 3.5g Cannabis Flower PB & Smelly (Hybrid) (1)" at bounding box center [307, 384] width 456 height 19
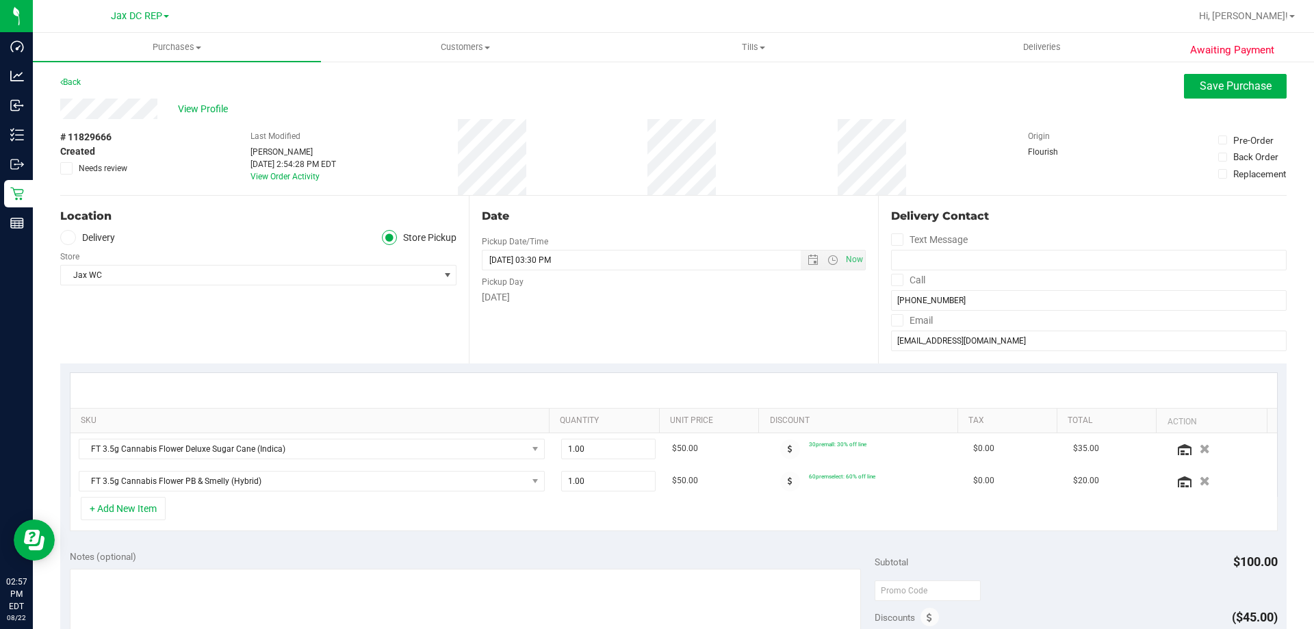
click at [1071, 584] on div at bounding box center [1075, 589] width 402 height 25
click at [186, 571] on textarea at bounding box center [466, 634] width 792 height 131
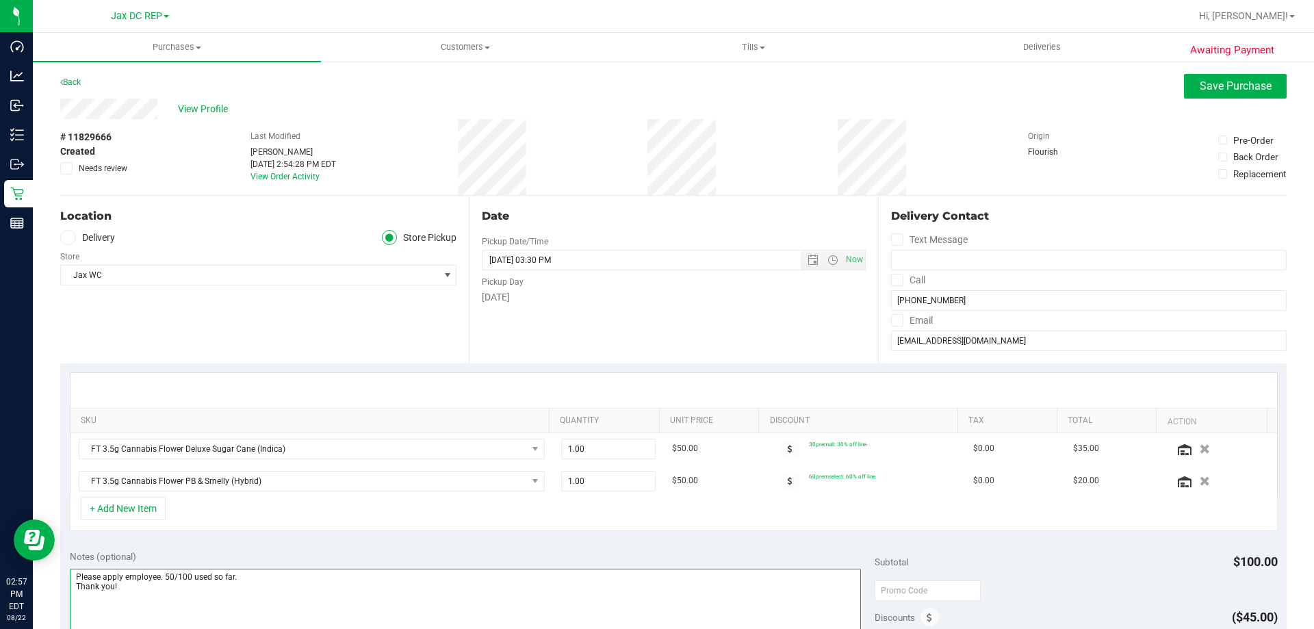
click at [159, 576] on textarea at bounding box center [466, 634] width 792 height 131
click at [151, 593] on textarea at bounding box center [466, 634] width 792 height 131
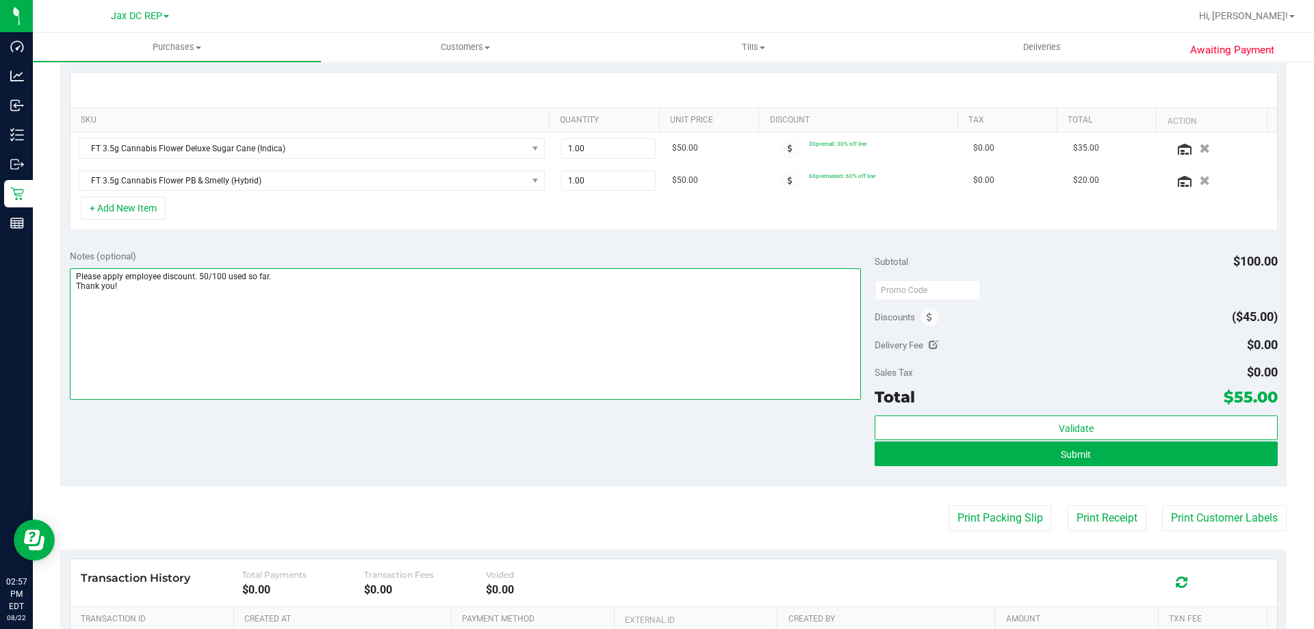
scroll to position [306, 0]
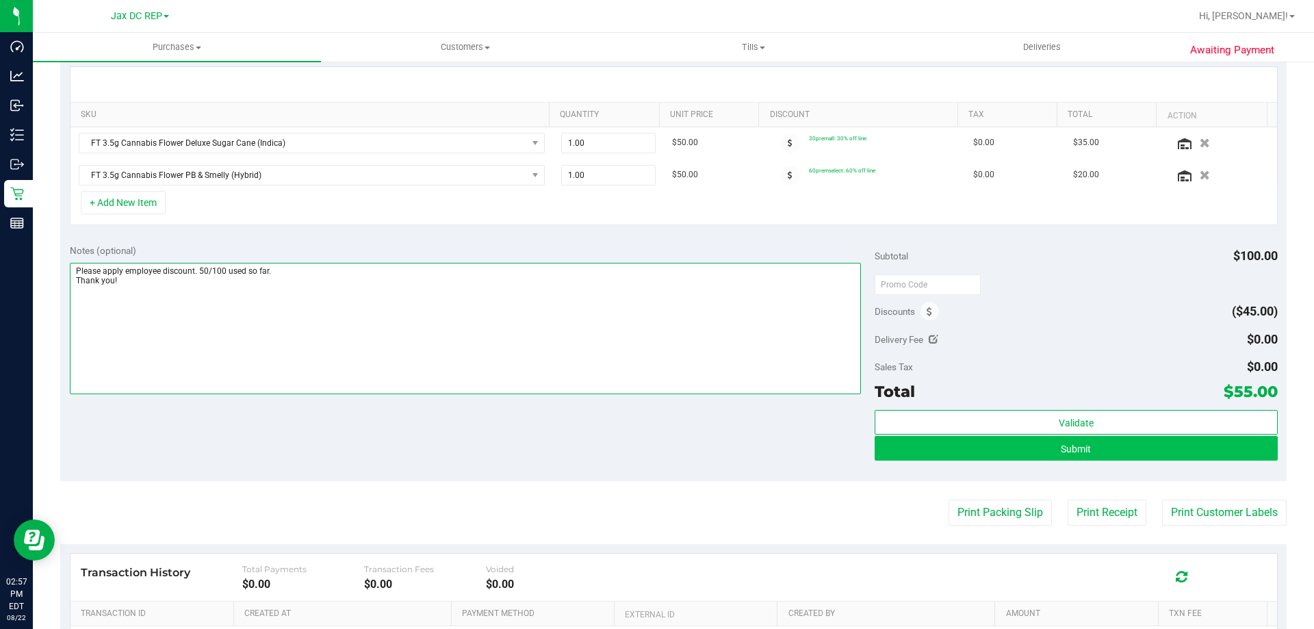
type textarea "Please apply employee discount. 50/100 used so far. Thank you!"
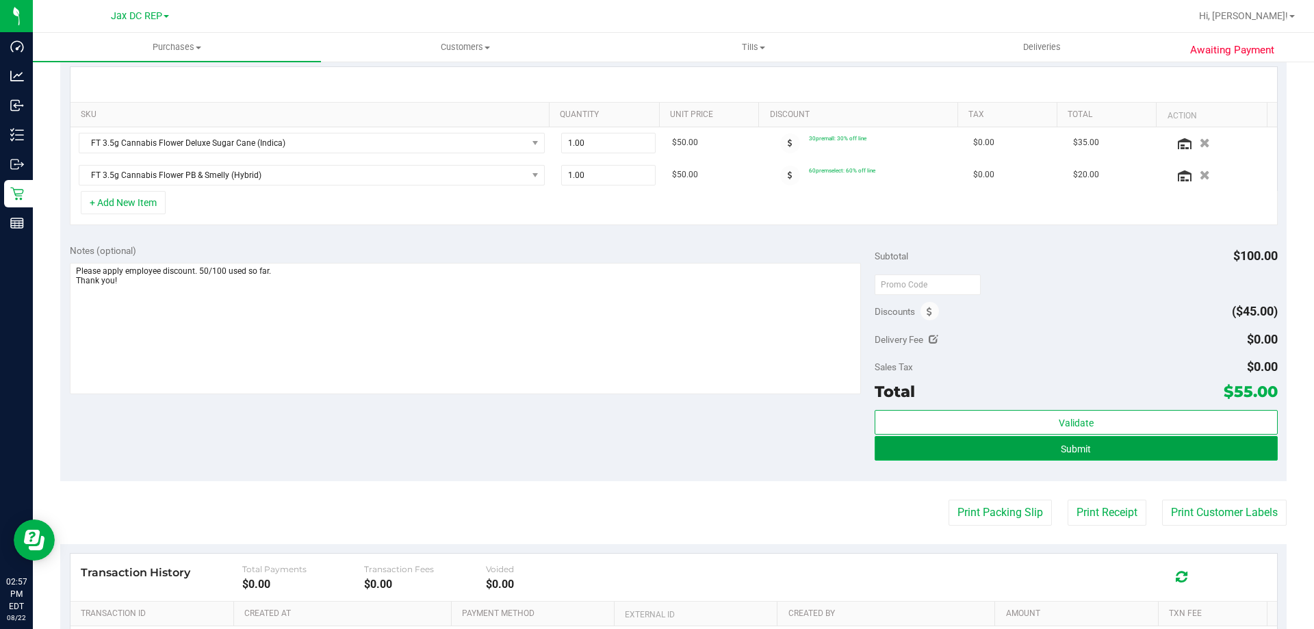
click at [930, 459] on button "Submit" at bounding box center [1075, 448] width 402 height 25
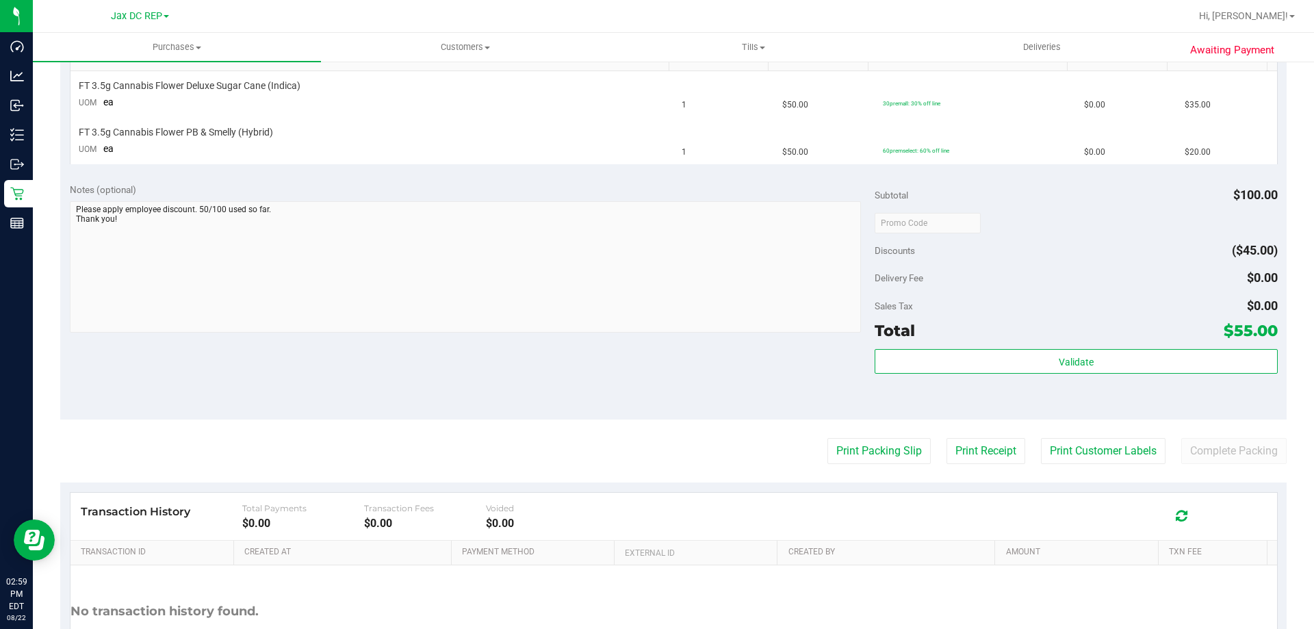
scroll to position [478, 0]
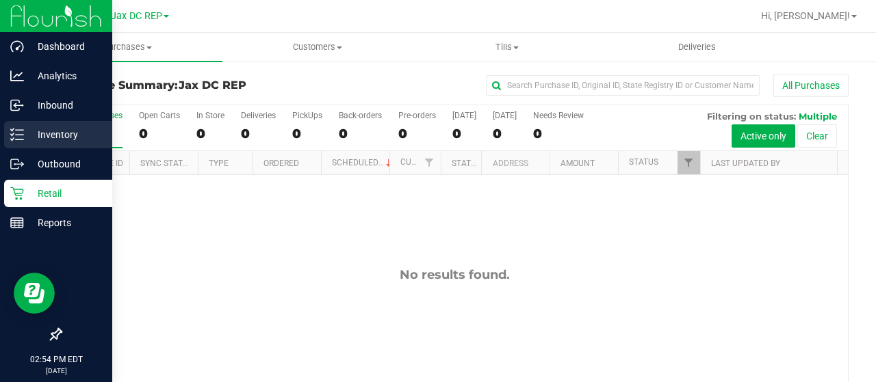
click at [23, 138] on icon at bounding box center [17, 135] width 14 height 14
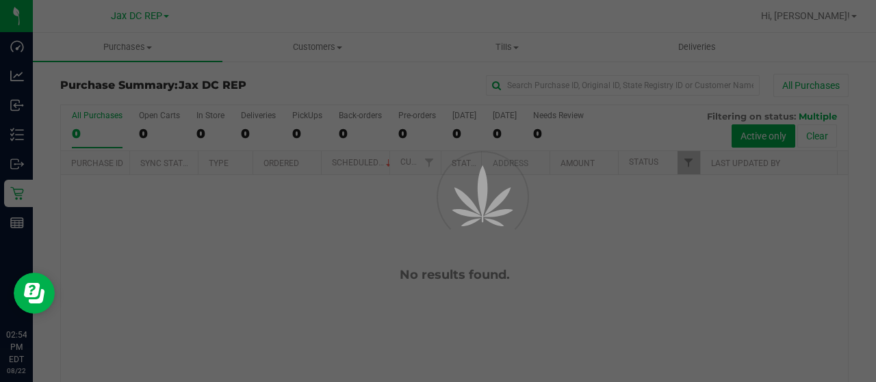
click at [140, 25] on div at bounding box center [438, 191] width 876 height 382
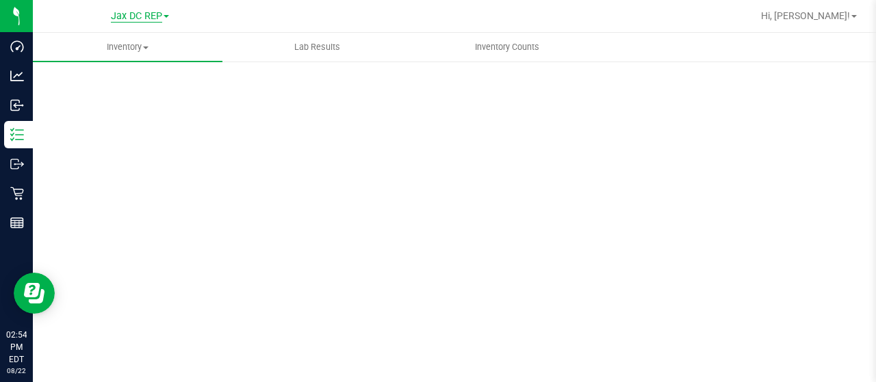
click at [140, 20] on span "Jax DC REP" at bounding box center [136, 16] width 51 height 12
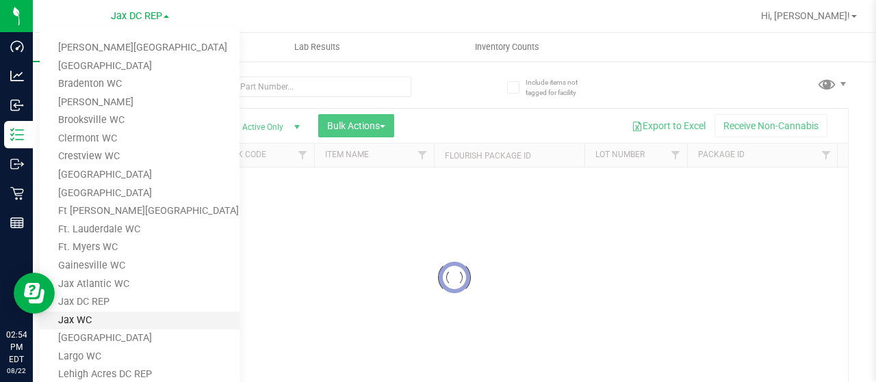
click at [79, 313] on link "Jax WC" at bounding box center [140, 321] width 200 height 18
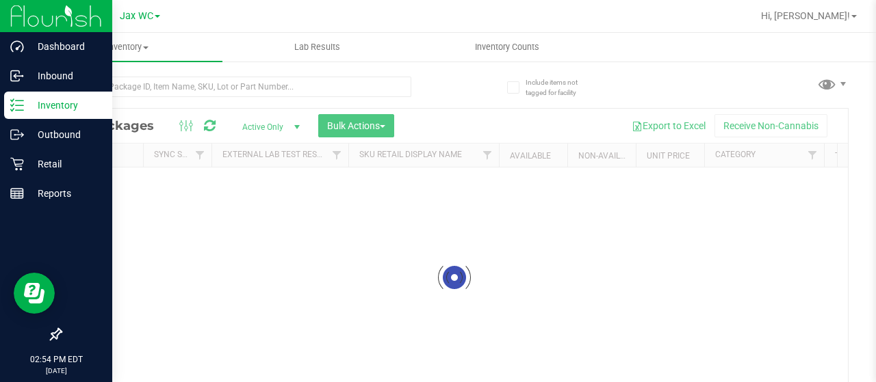
click at [37, 112] on p "Inventory" at bounding box center [65, 105] width 82 height 16
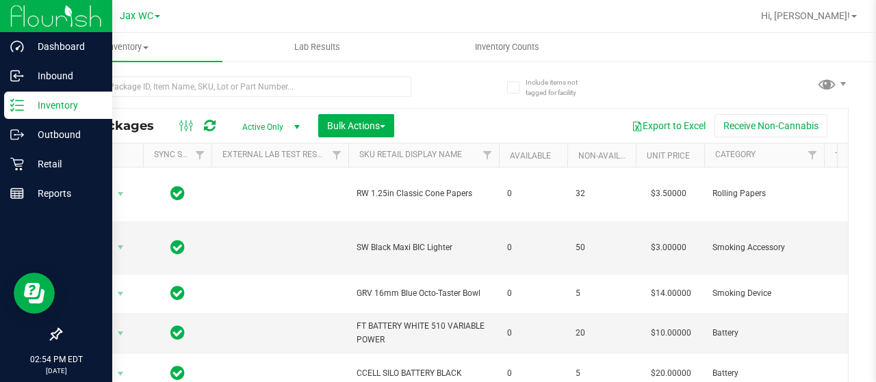
click at [27, 107] on p "Inventory" at bounding box center [65, 105] width 82 height 16
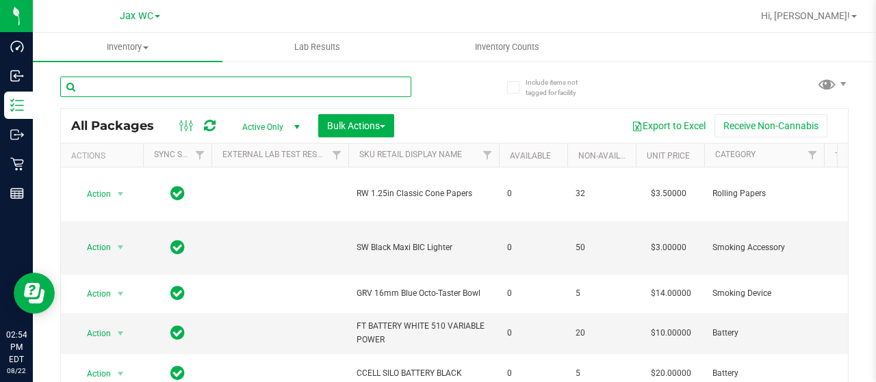
click at [130, 90] on input "text" at bounding box center [235, 87] width 351 height 21
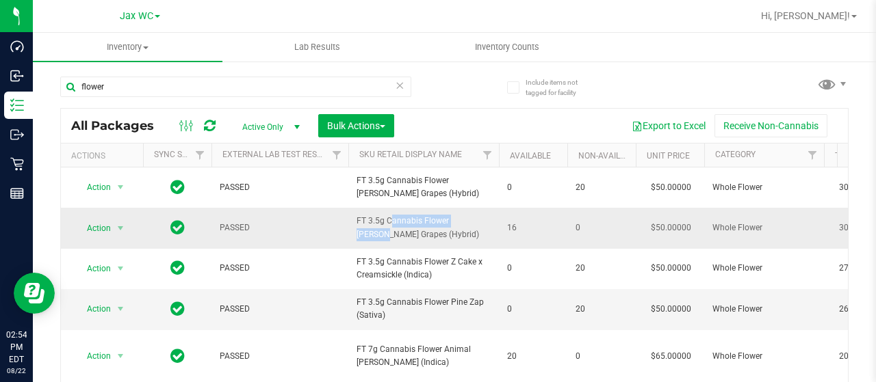
drag, startPoint x: 356, startPoint y: 217, endPoint x: 445, endPoint y: 218, distance: 88.9
click at [445, 218] on td "FT 3.5g Cannabis Flower [PERSON_NAME] Grapes (Hybrid)" at bounding box center [423, 228] width 151 height 40
copy span "FT 3.5g Cannabis [PERSON_NAME]"
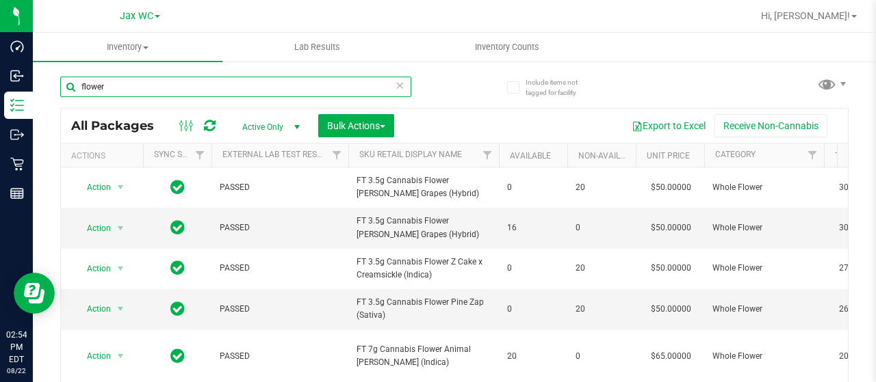
drag, startPoint x: 107, startPoint y: 88, endPoint x: 39, endPoint y: 75, distance: 68.8
click at [39, 75] on div "Include items not tagged for facility flower All Packages Active Only Active On…" at bounding box center [454, 268] width 843 height 417
paste input "FT 3.5g Cannabis [PERSON_NAME]"
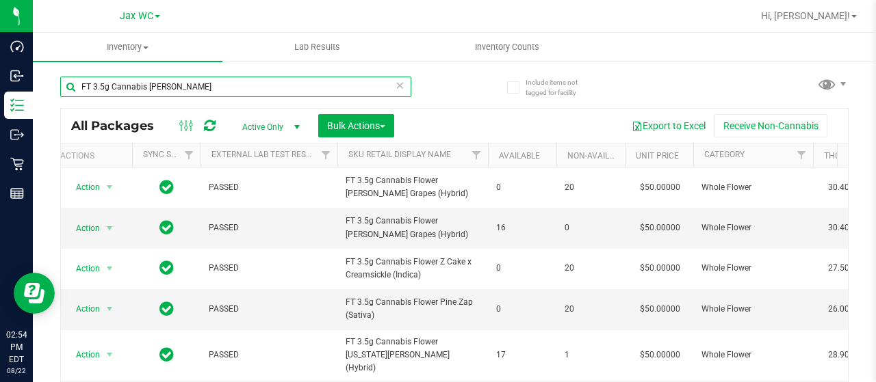
scroll to position [0, 27]
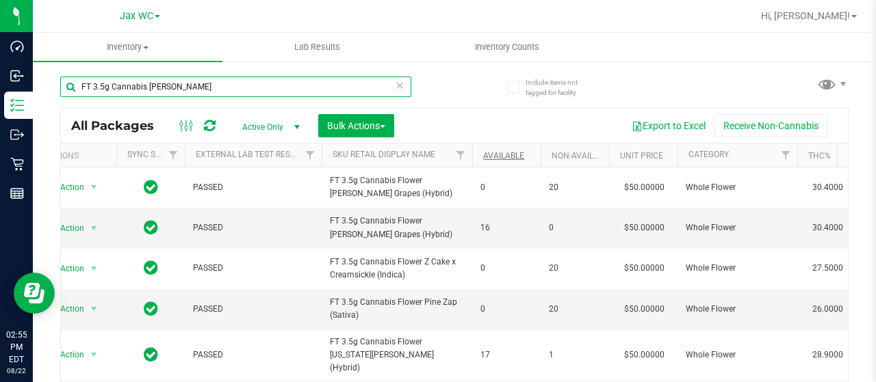
type input "FT 3.5g Cannabis [PERSON_NAME]"
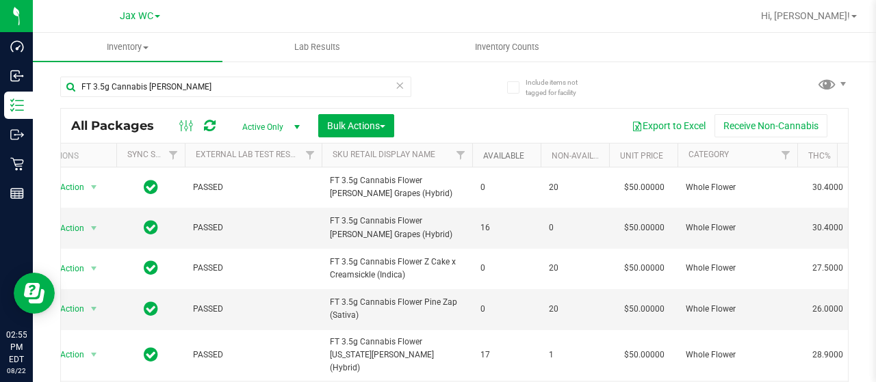
click at [494, 157] on link "Available" at bounding box center [503, 156] width 41 height 10
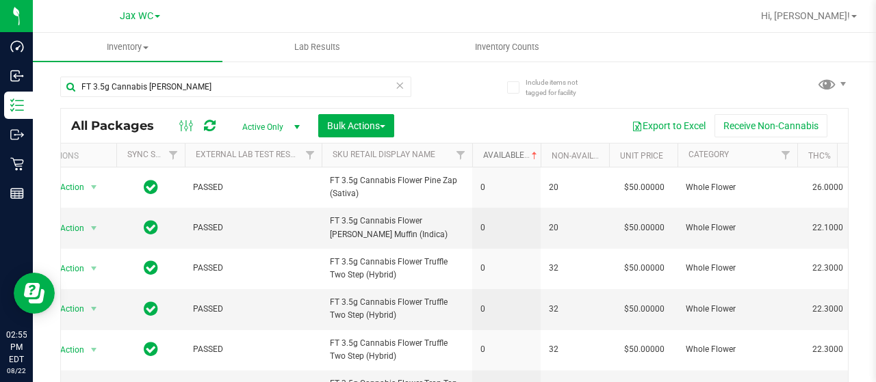
click at [494, 157] on link "Available" at bounding box center [511, 156] width 57 height 10
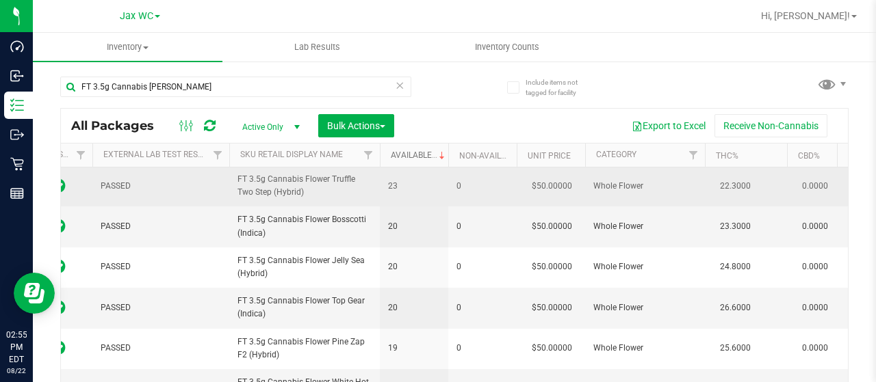
scroll to position [0, 123]
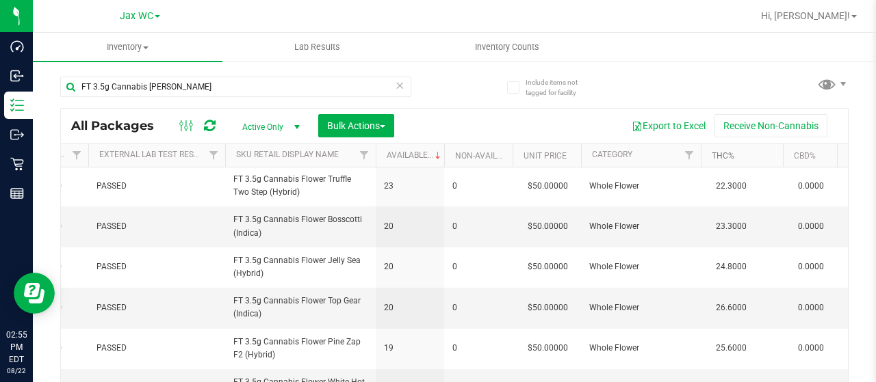
click at [725, 157] on link "THC%" at bounding box center [723, 156] width 23 height 10
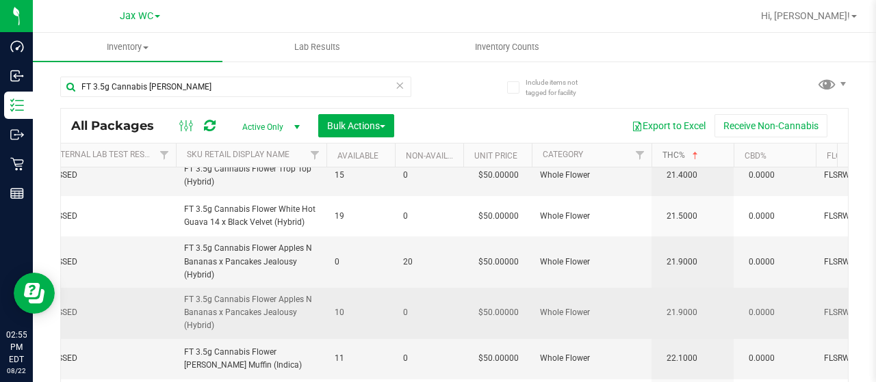
scroll to position [0, 0]
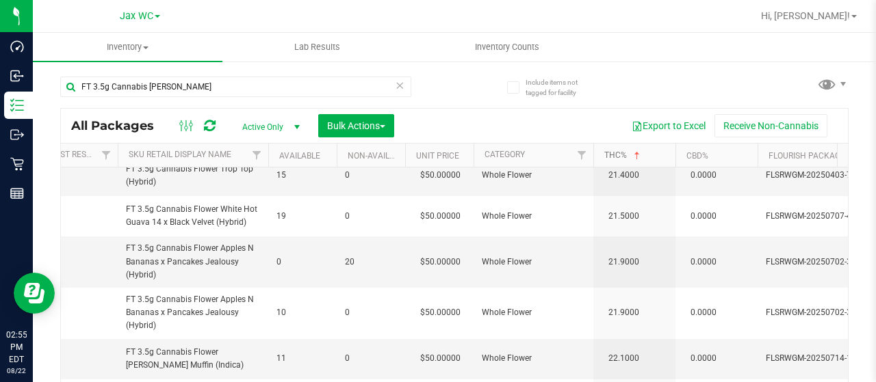
click at [610, 153] on link "THC%" at bounding box center [623, 156] width 38 height 10
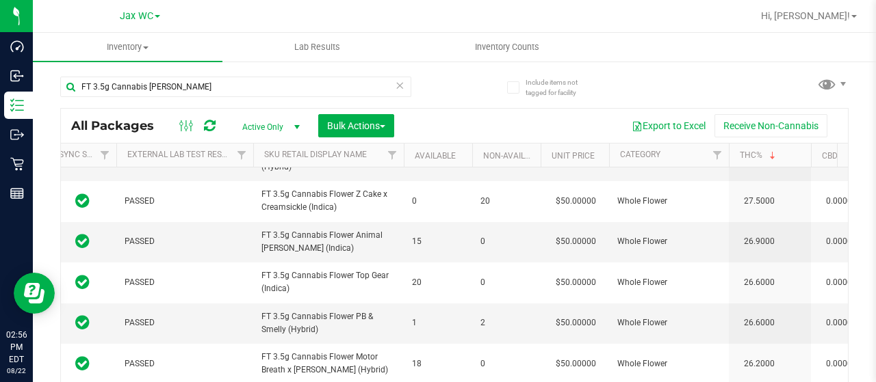
scroll to position [424, 95]
